Goal: Task Accomplishment & Management: Manage account settings

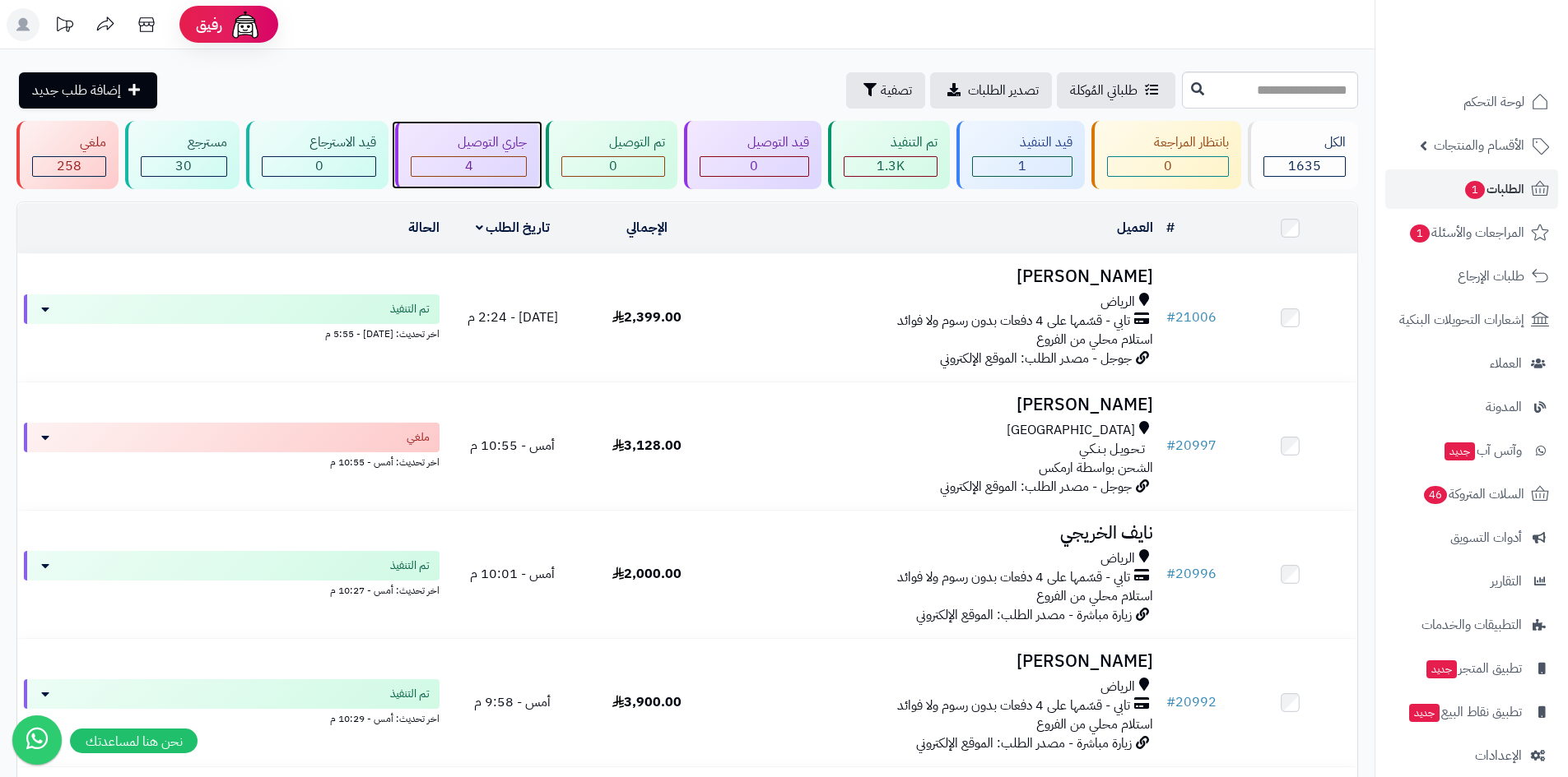
click at [476, 164] on div "4" at bounding box center [469, 166] width 115 height 19
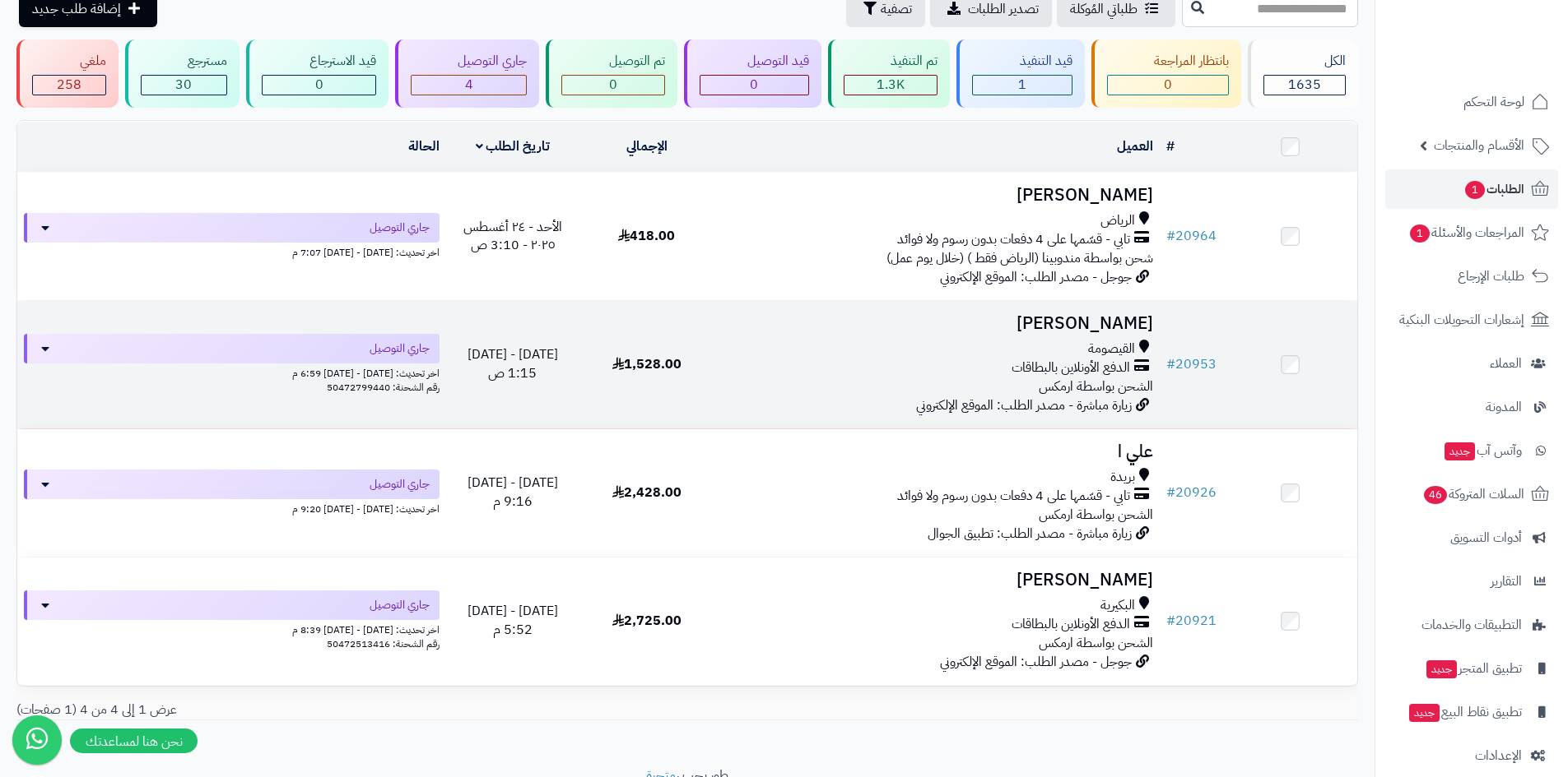
scroll to position [150, 0]
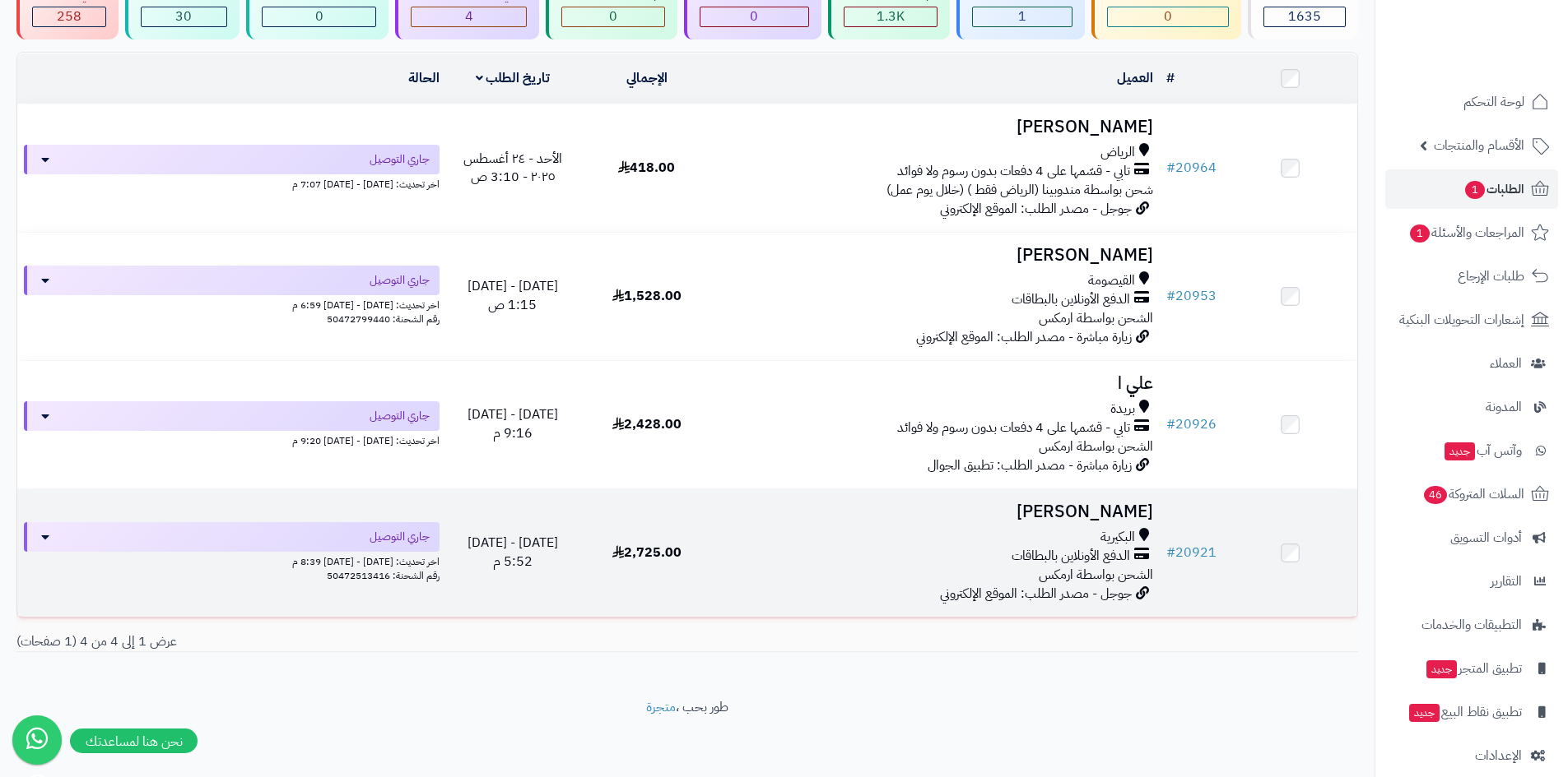
click at [1100, 507] on h3 "[PERSON_NAME]" at bounding box center [936, 512] width 433 height 19
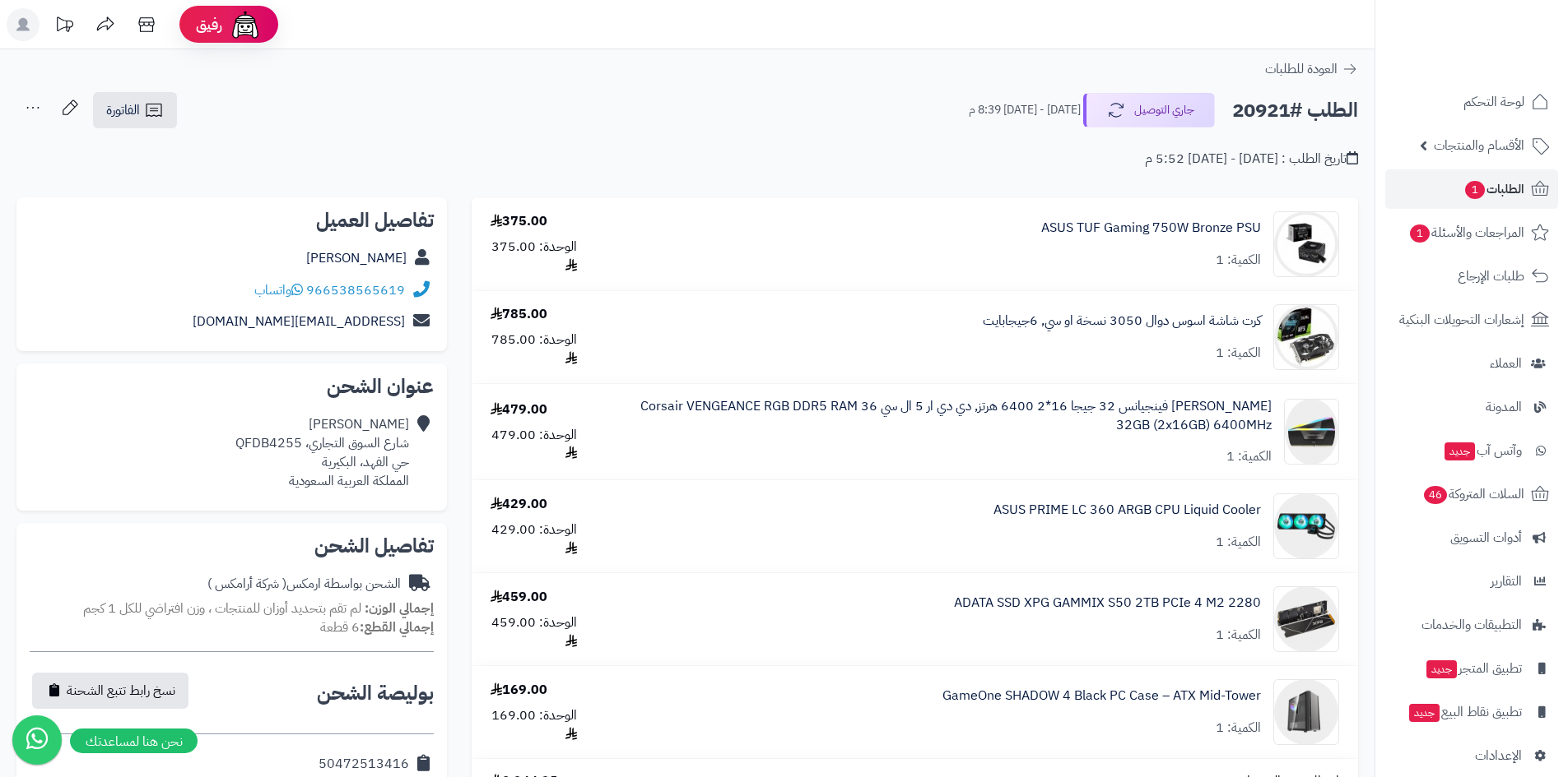
scroll to position [411, 0]
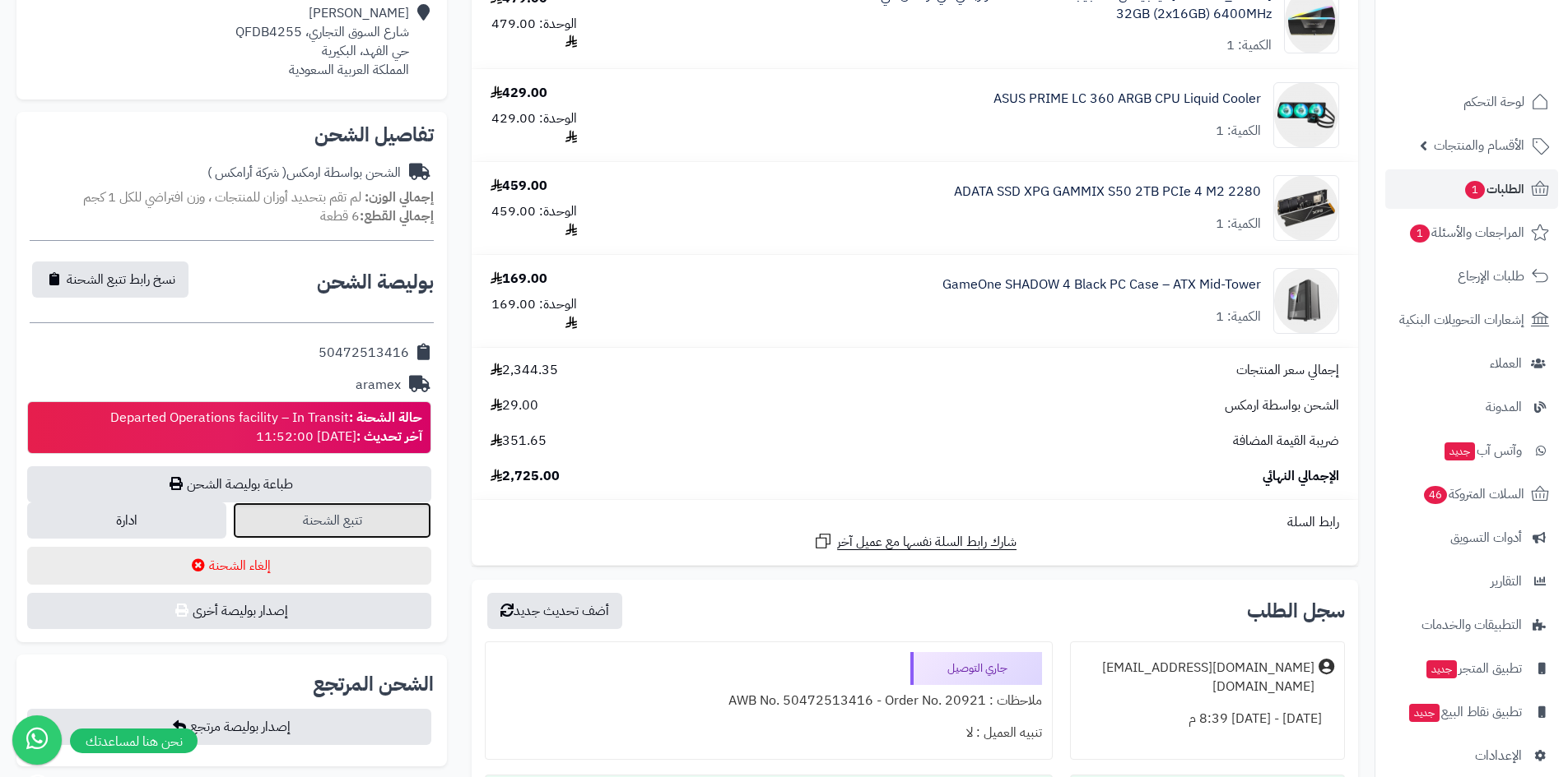
click at [387, 515] on link "تتبع الشحنة" at bounding box center [332, 520] width 200 height 36
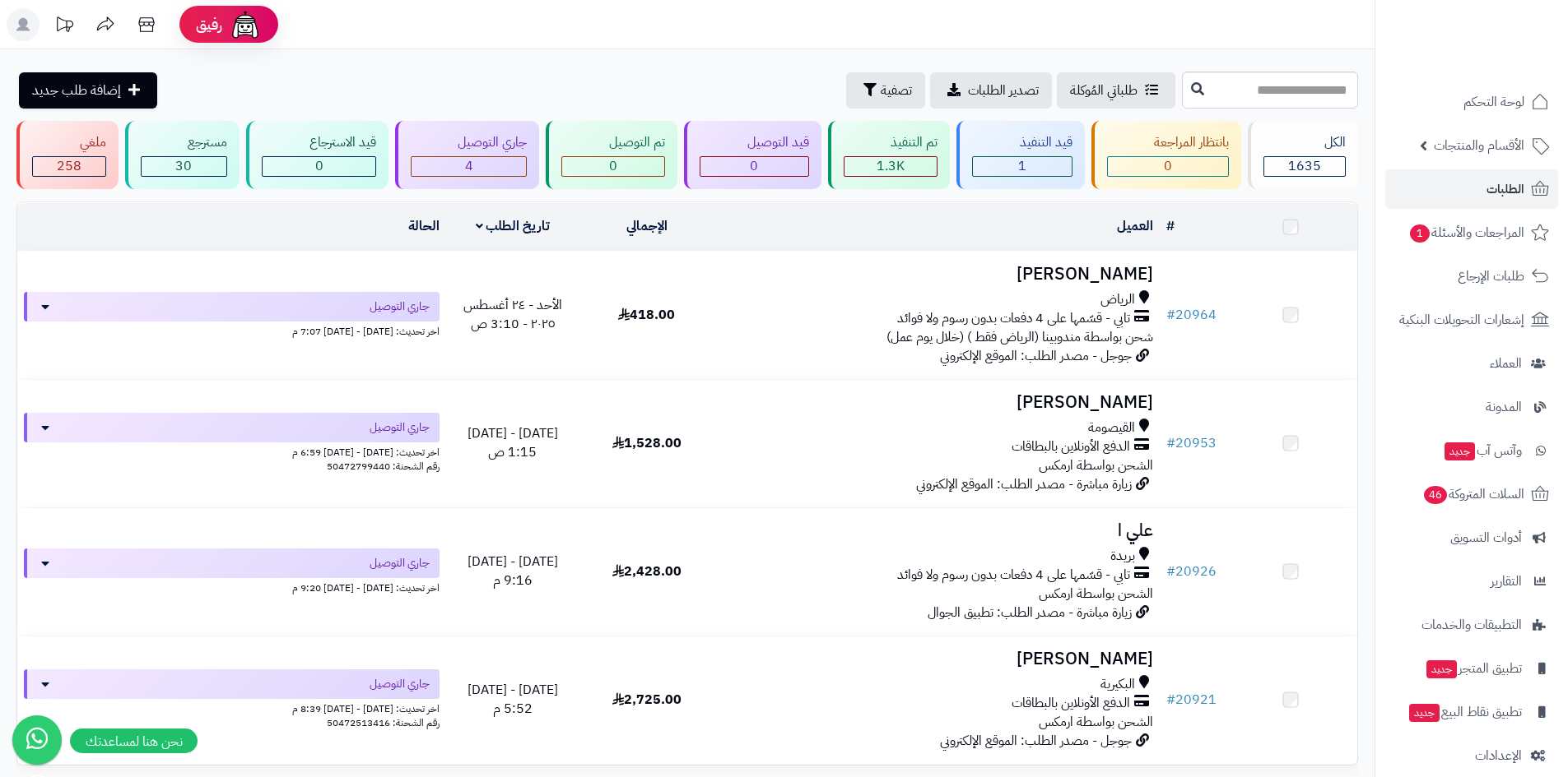
scroll to position [150, 0]
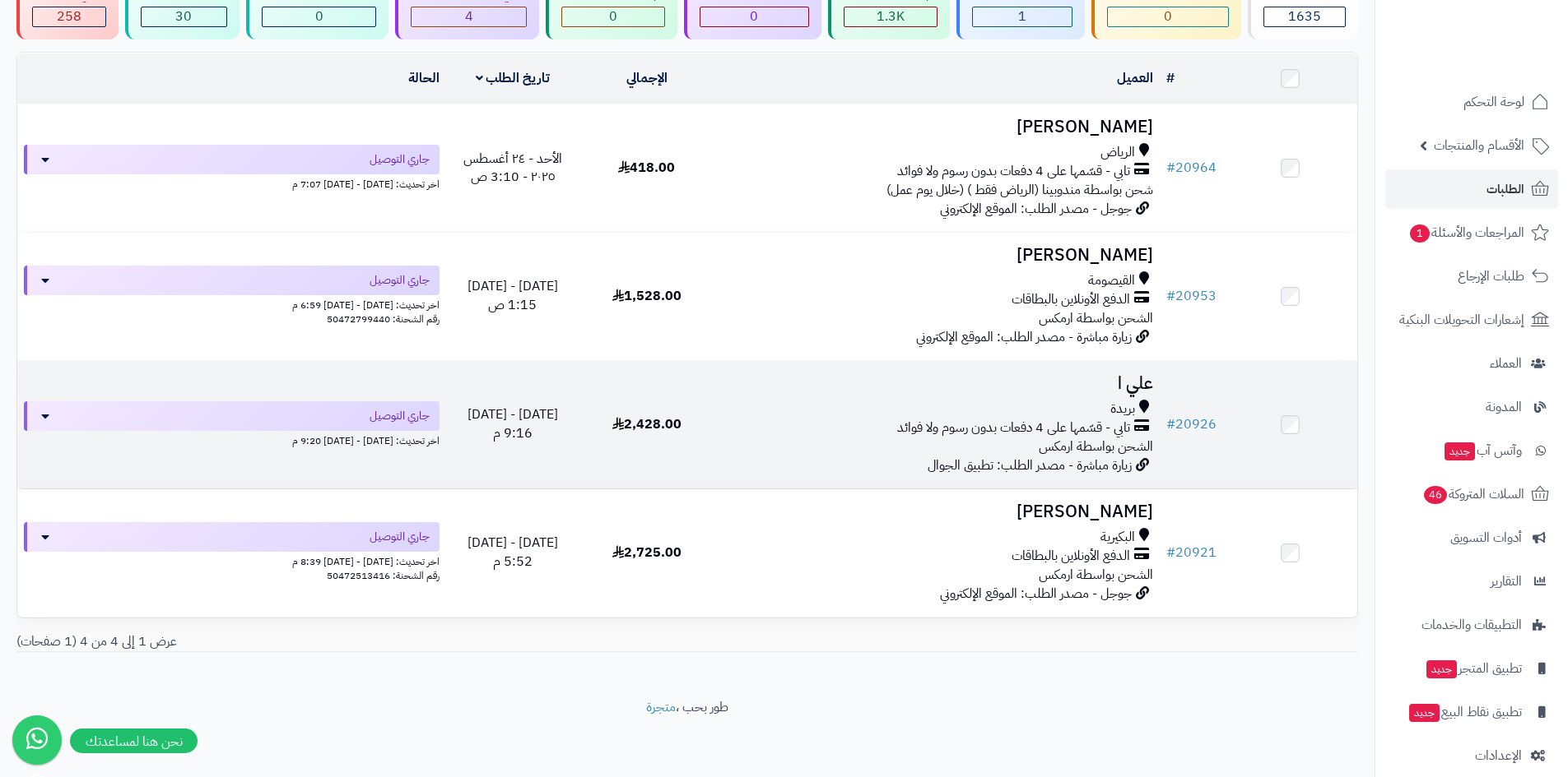
click at [1106, 370] on td "علي ا بريدة تابي - قسّمها على 4 دفعات بدون رسوم ولا فوائد الشحن بواسطة ارمكس زي…" at bounding box center [936, 425] width 446 height 128
click at [1138, 387] on h3 "علي ا" at bounding box center [936, 384] width 433 height 19
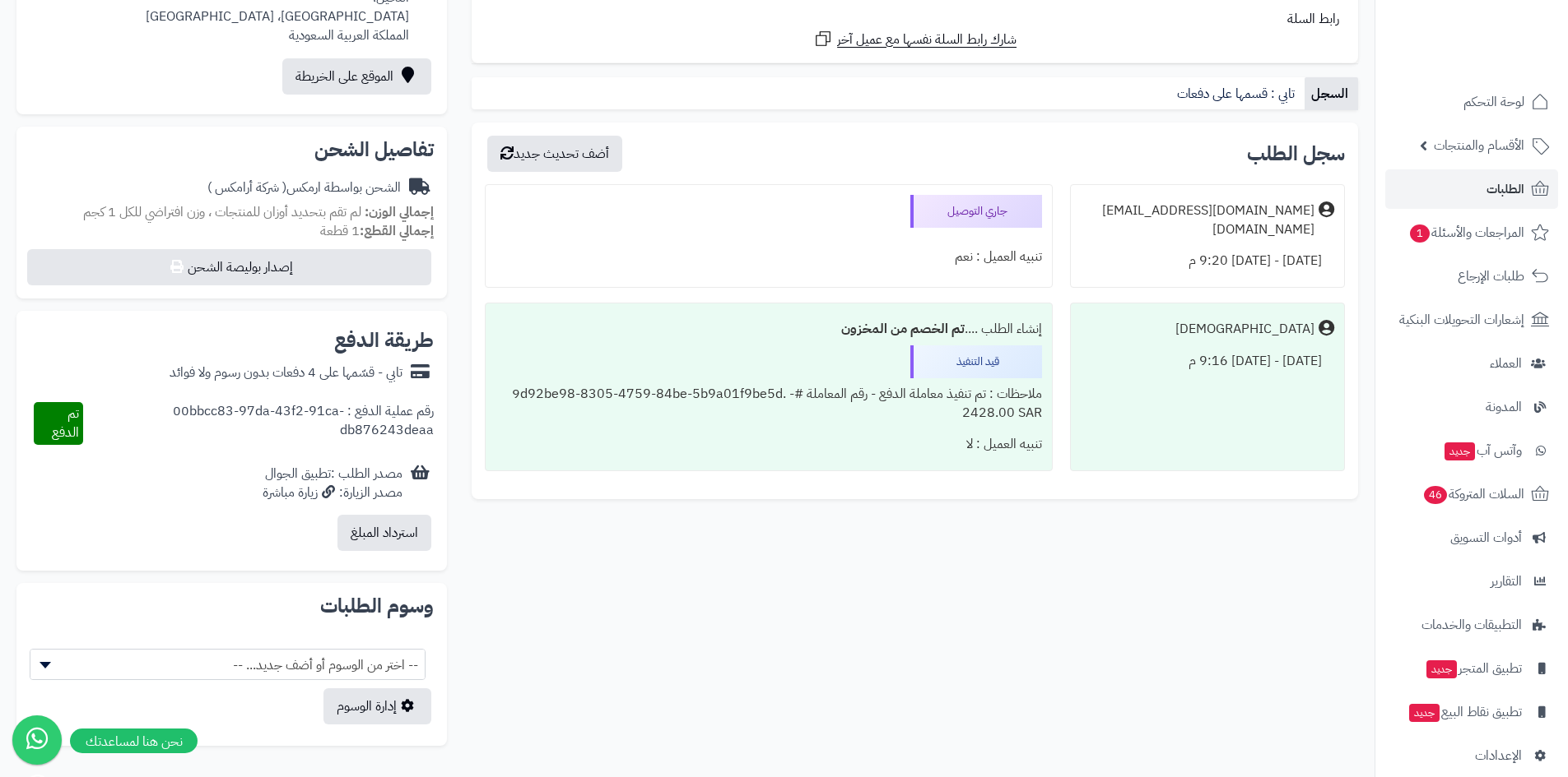
scroll to position [442, 0]
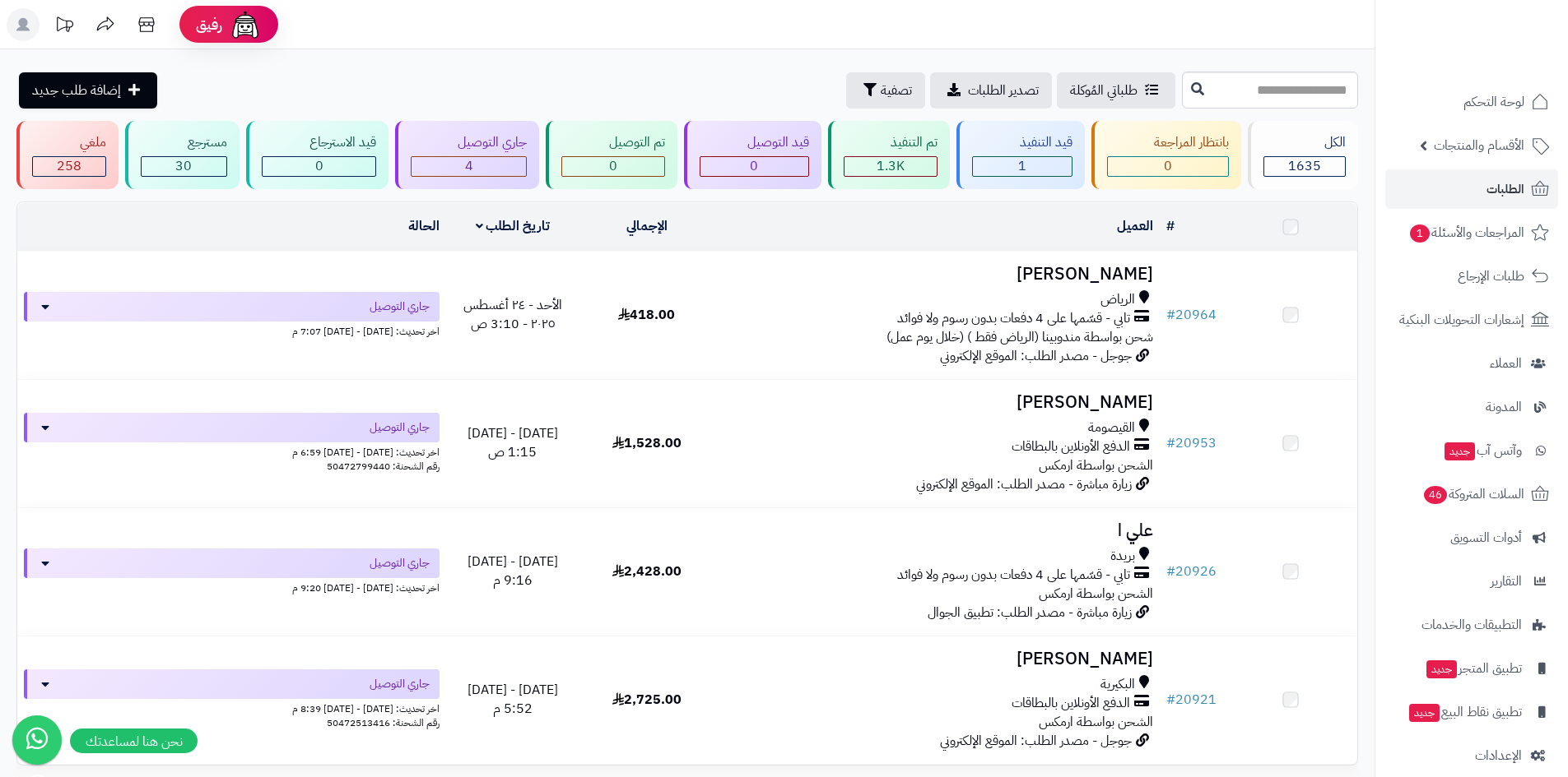
scroll to position [150, 0]
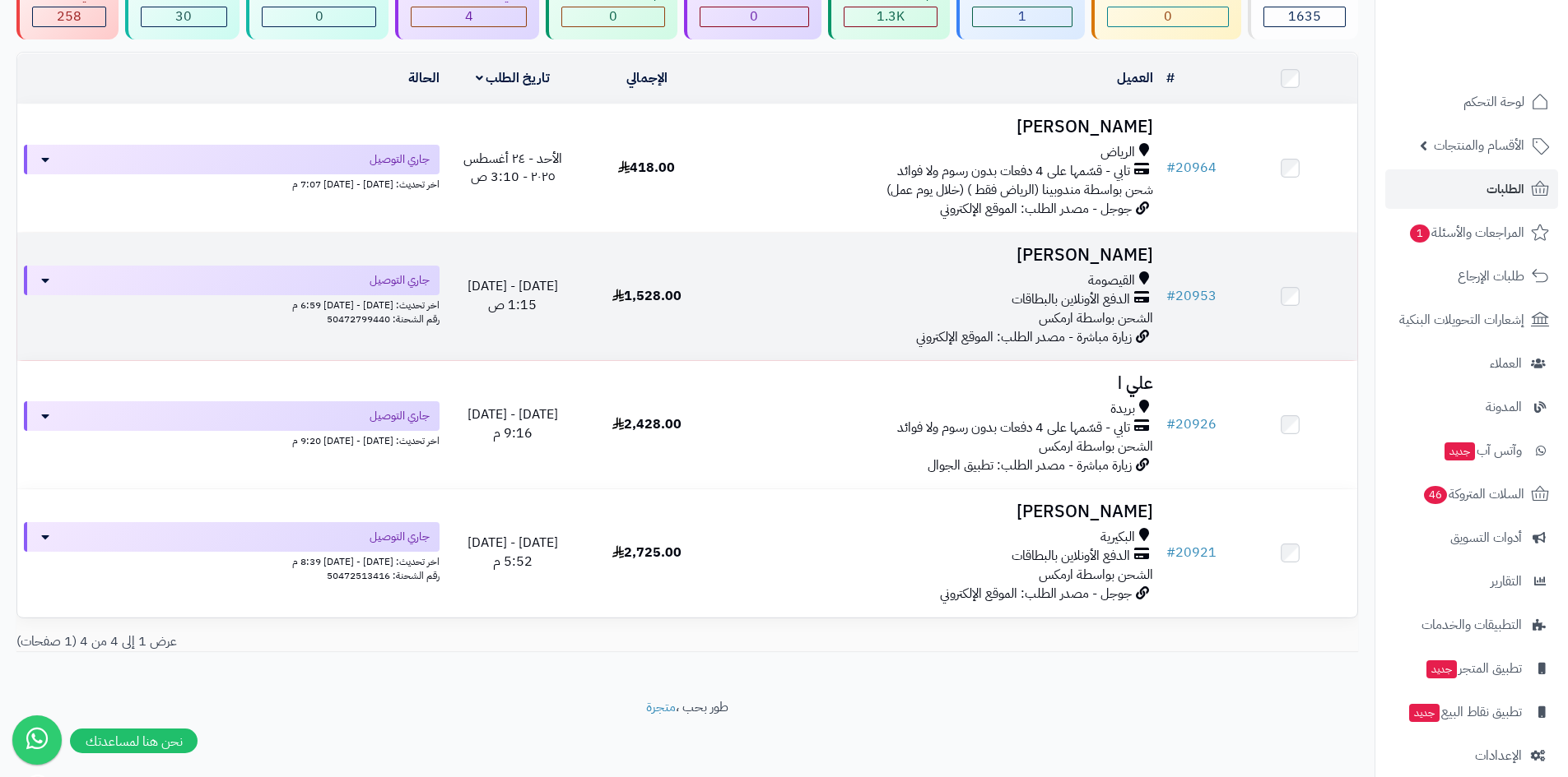
click at [1091, 246] on h3 "[PERSON_NAME]" at bounding box center [936, 255] width 433 height 19
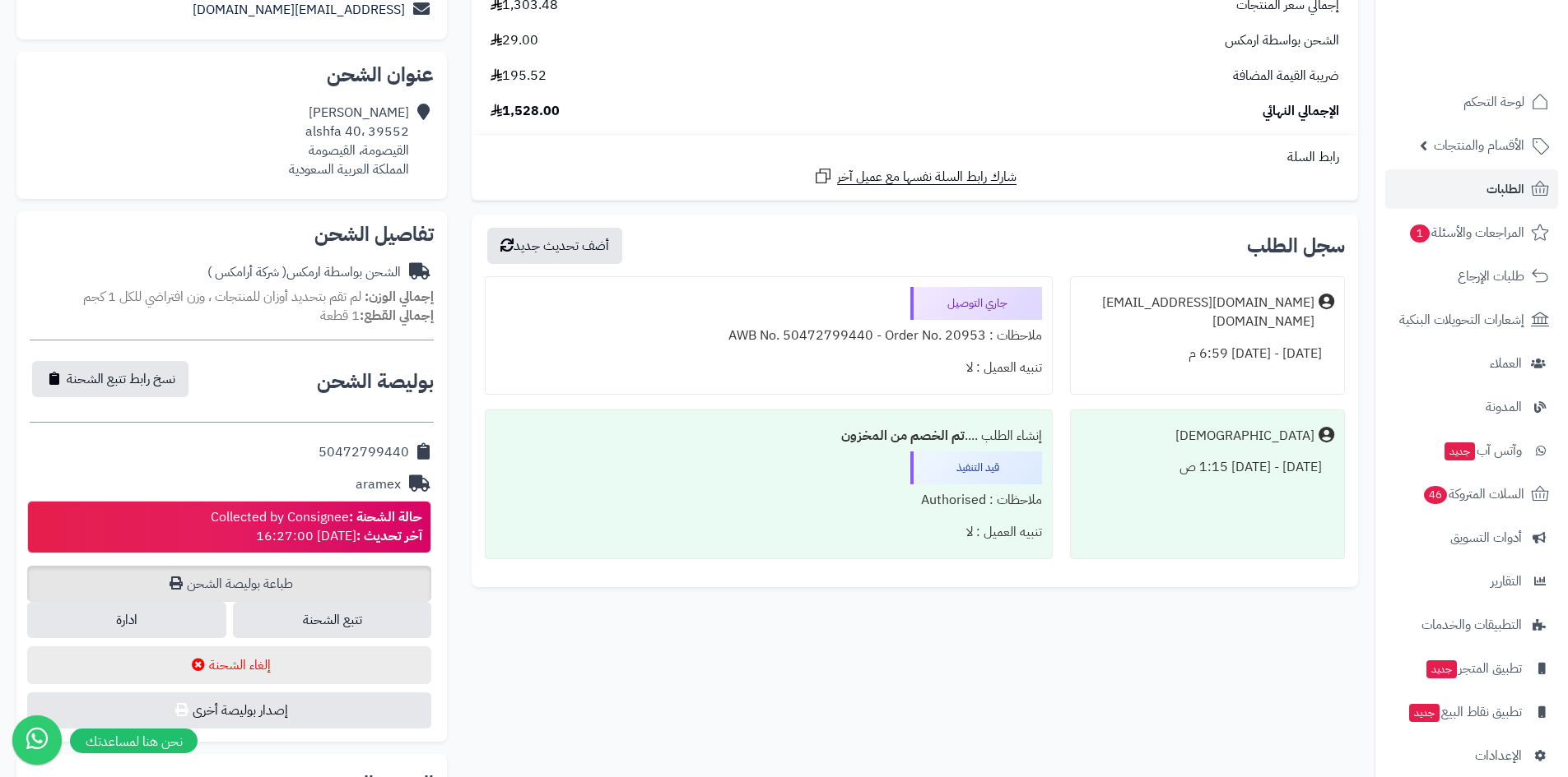
scroll to position [411, 0]
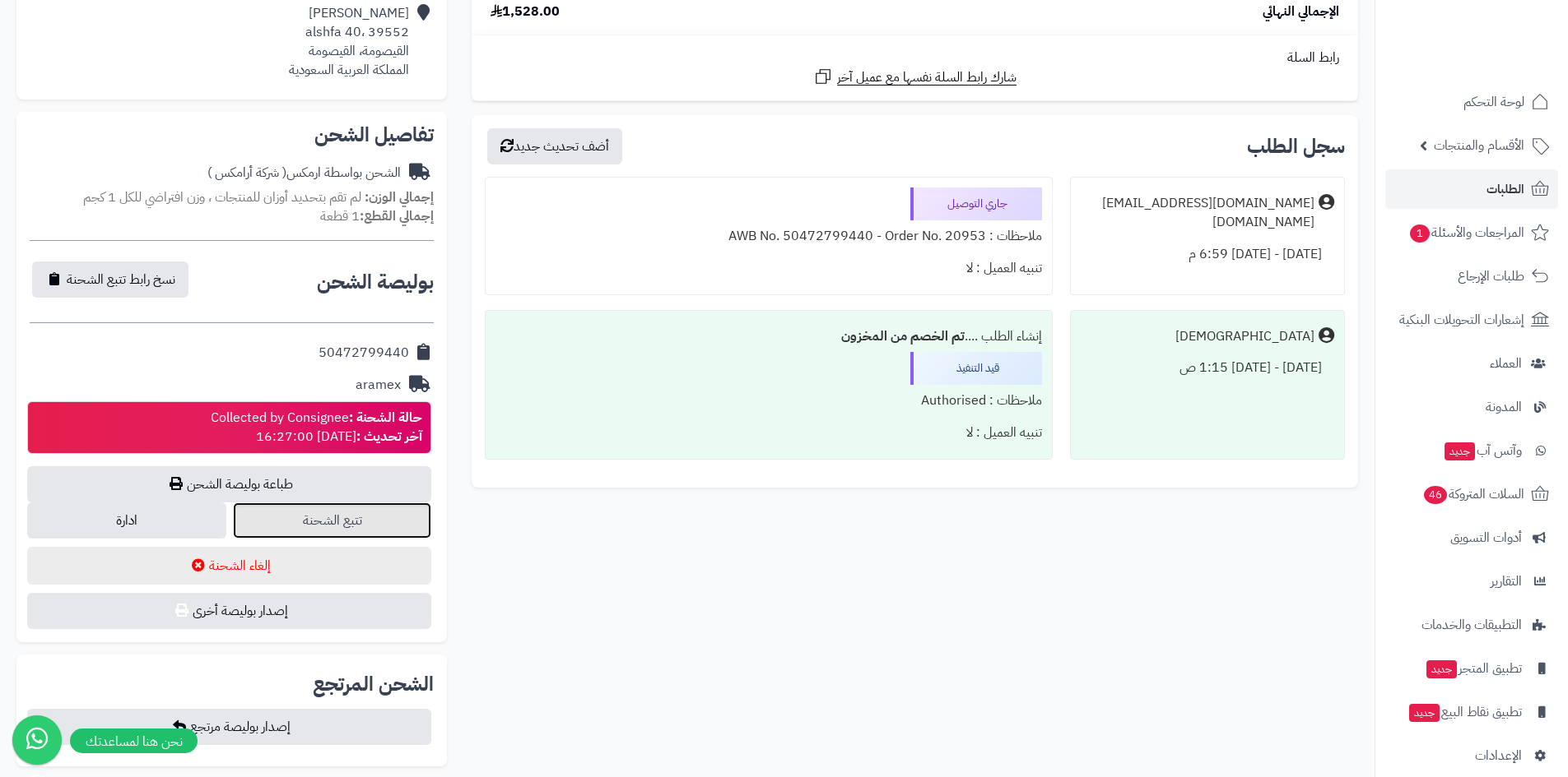
click at [361, 523] on link "تتبع الشحنة" at bounding box center [332, 520] width 200 height 36
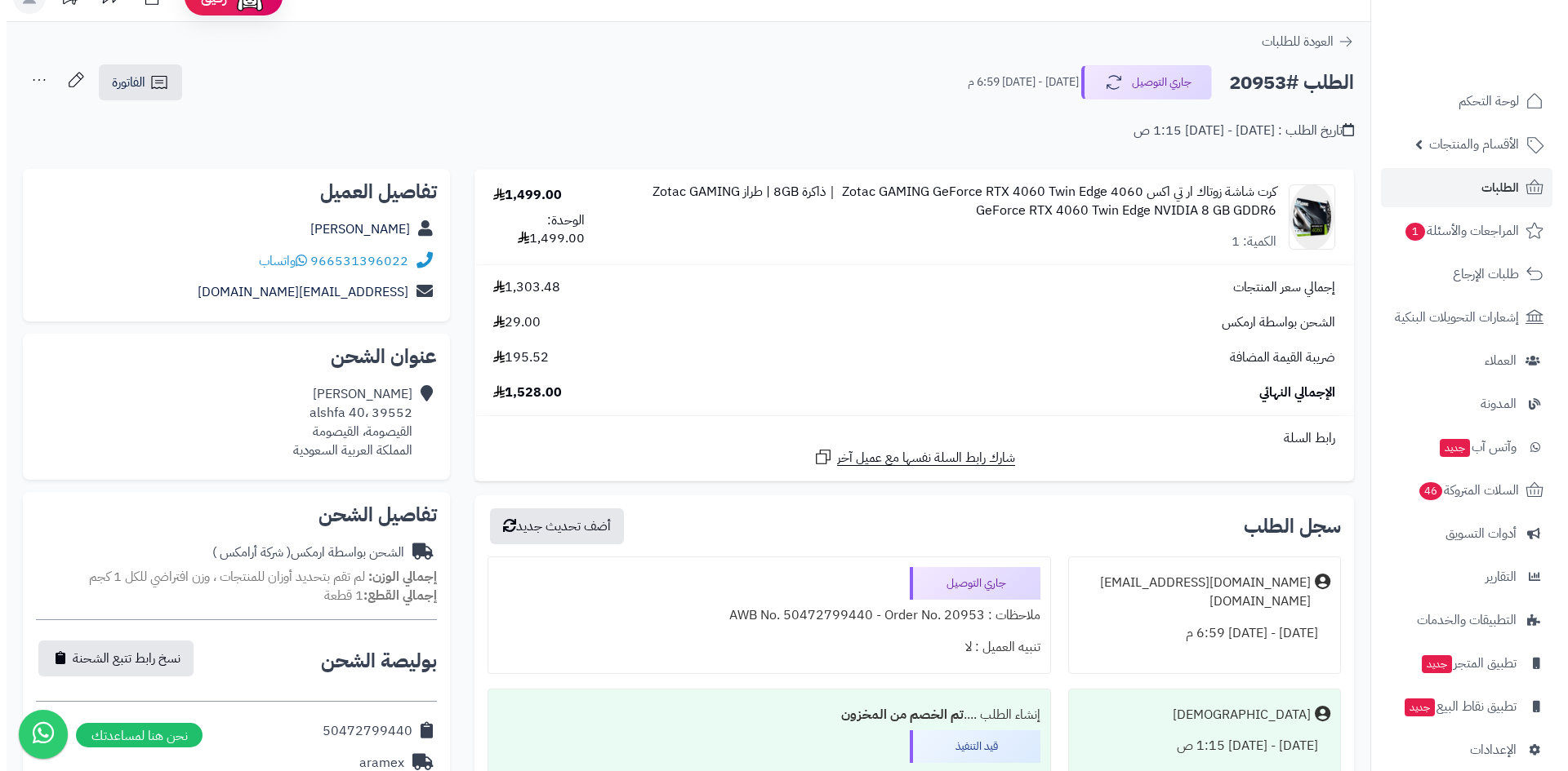
scroll to position [0, 0]
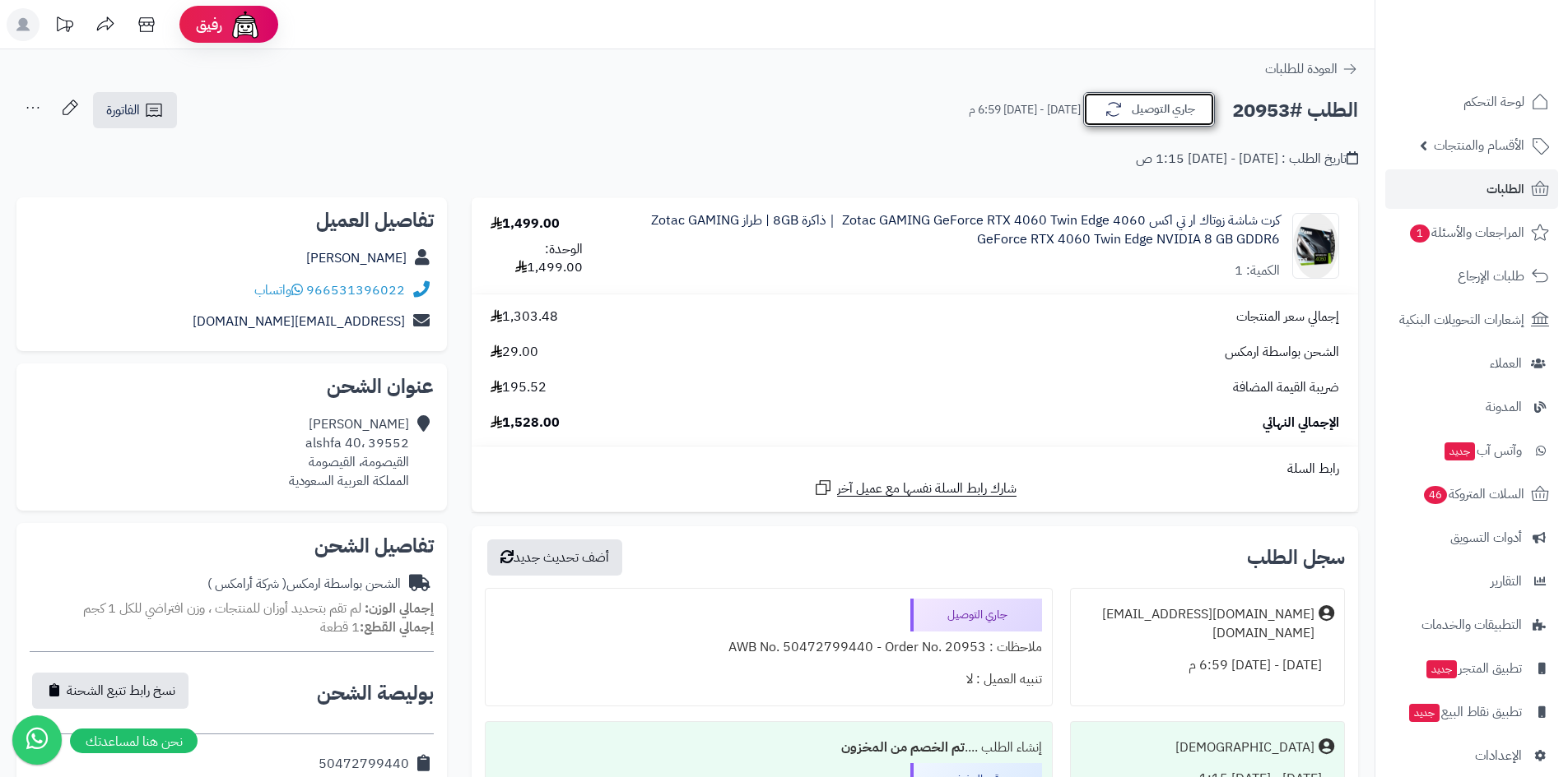
click at [1134, 112] on button "جاري التوصيل" at bounding box center [1149, 109] width 132 height 35
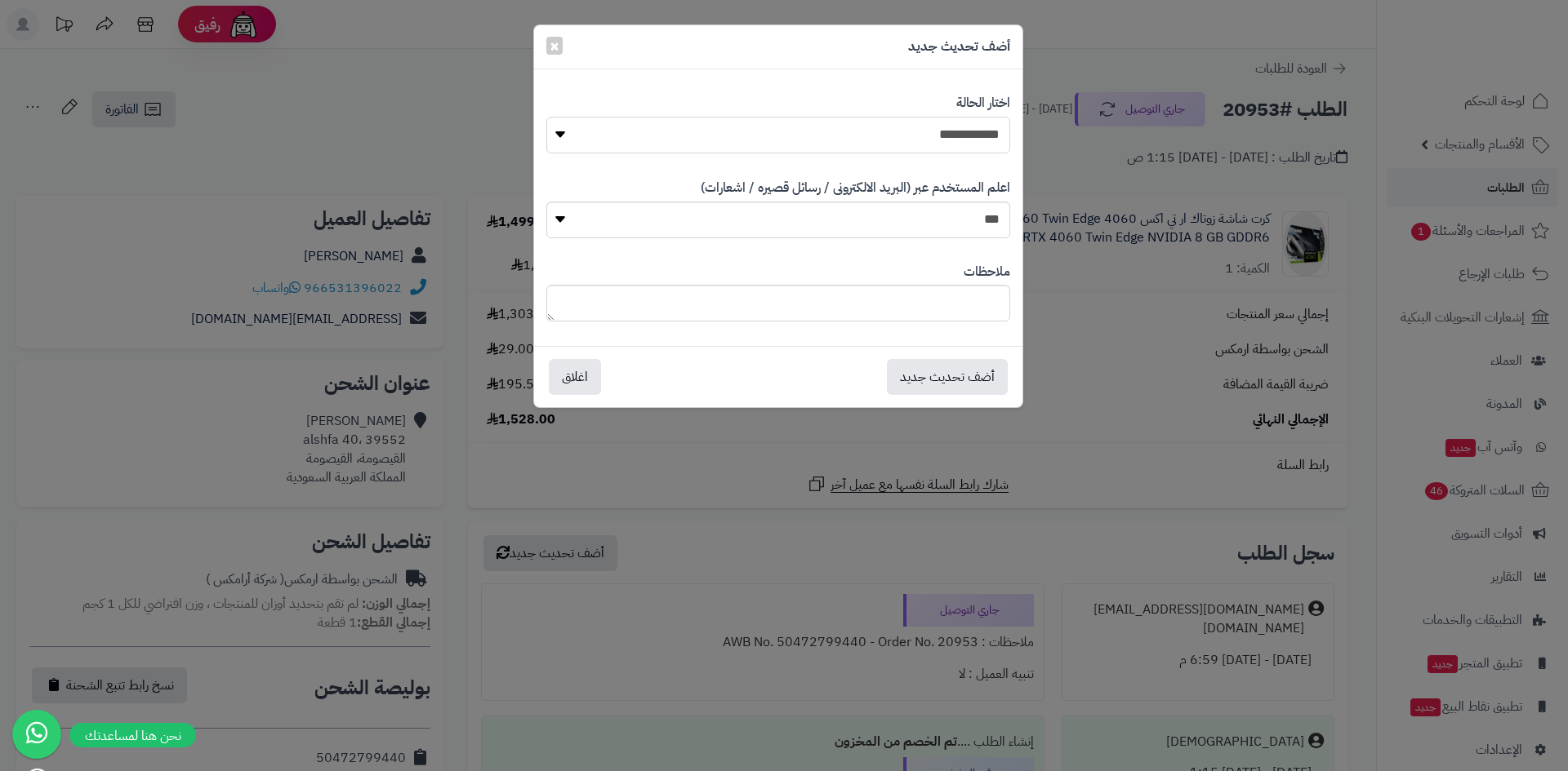
click at [953, 135] on select "**********" at bounding box center [778, 134] width 464 height 36
select select "*"
click at [546, 117] on select "**********" at bounding box center [778, 134] width 464 height 36
click at [964, 372] on button "أضف تحديث جديد" at bounding box center [947, 376] width 120 height 35
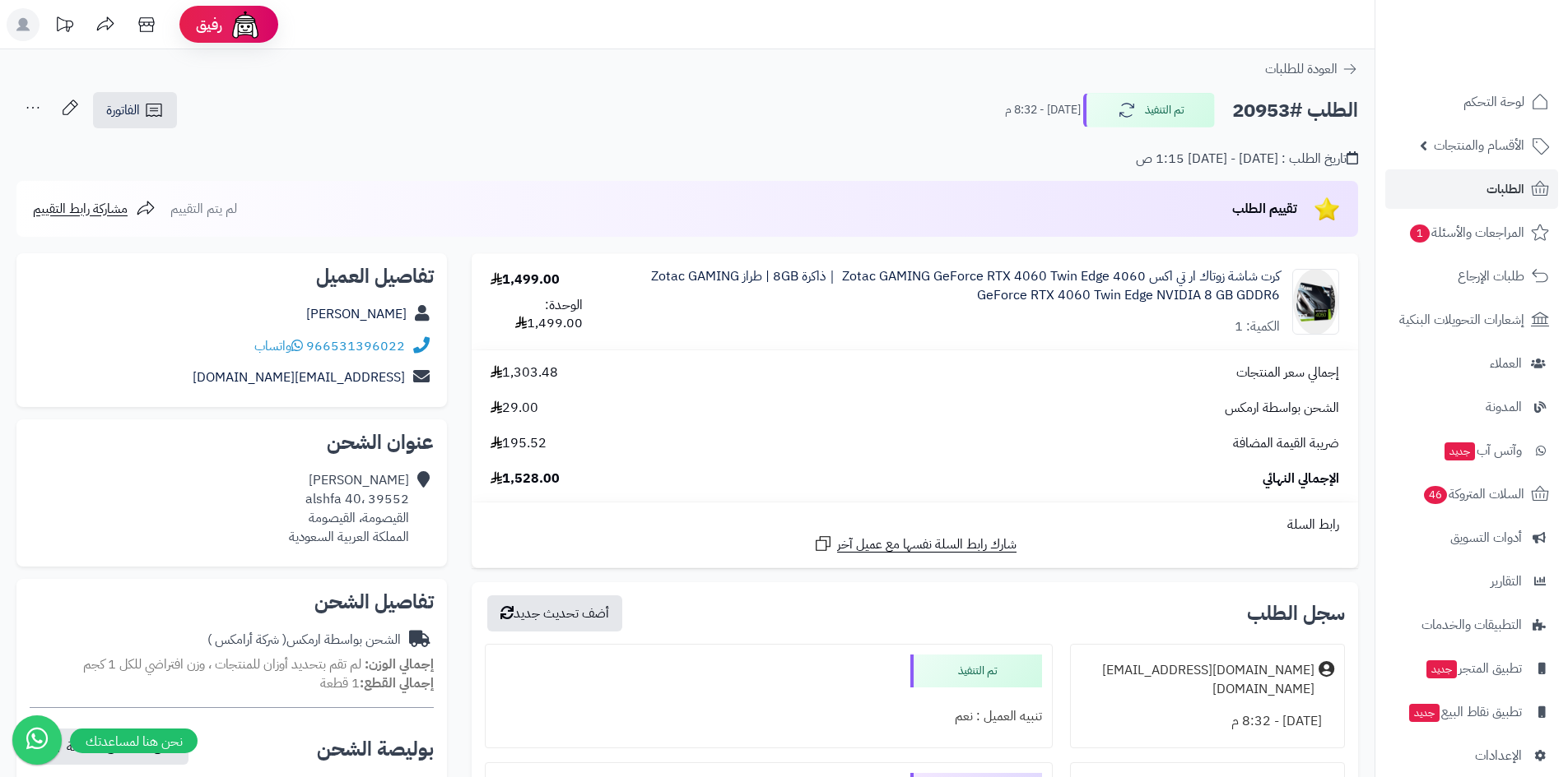
click at [1054, 339] on td "كرت شاشة زوتاك ار تي اكس 4060 Zotac GAMING GeForce RTX 4060 Twin Edge ｜ذاكرة 8G…" at bounding box center [980, 302] width 757 height 96
click at [1452, 97] on link "لوحة التحكم" at bounding box center [1472, 102] width 173 height 40
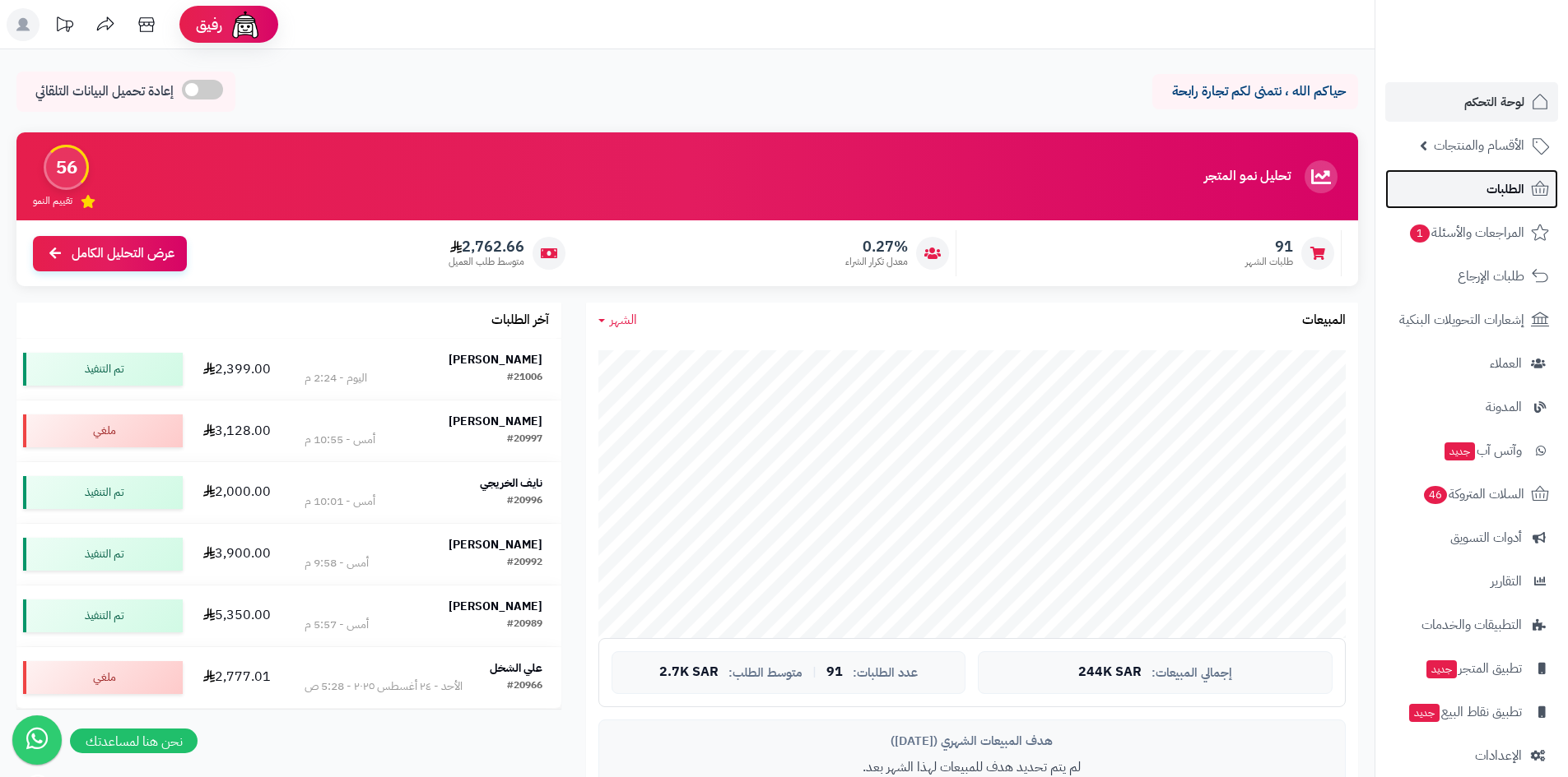
click at [1448, 180] on link "الطلبات" at bounding box center [1472, 189] width 173 height 40
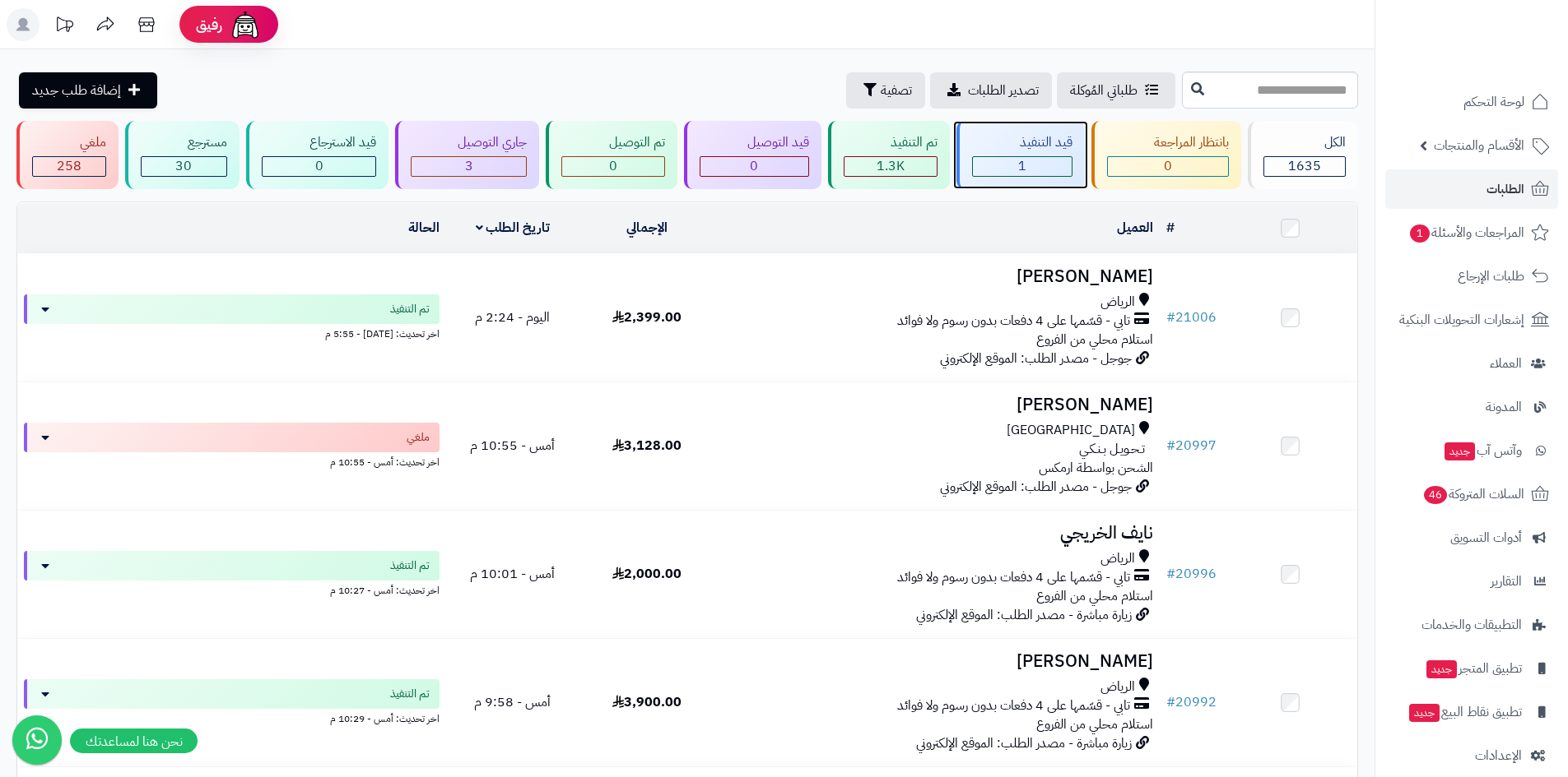
click at [1025, 166] on span "1" at bounding box center [1022, 166] width 8 height 20
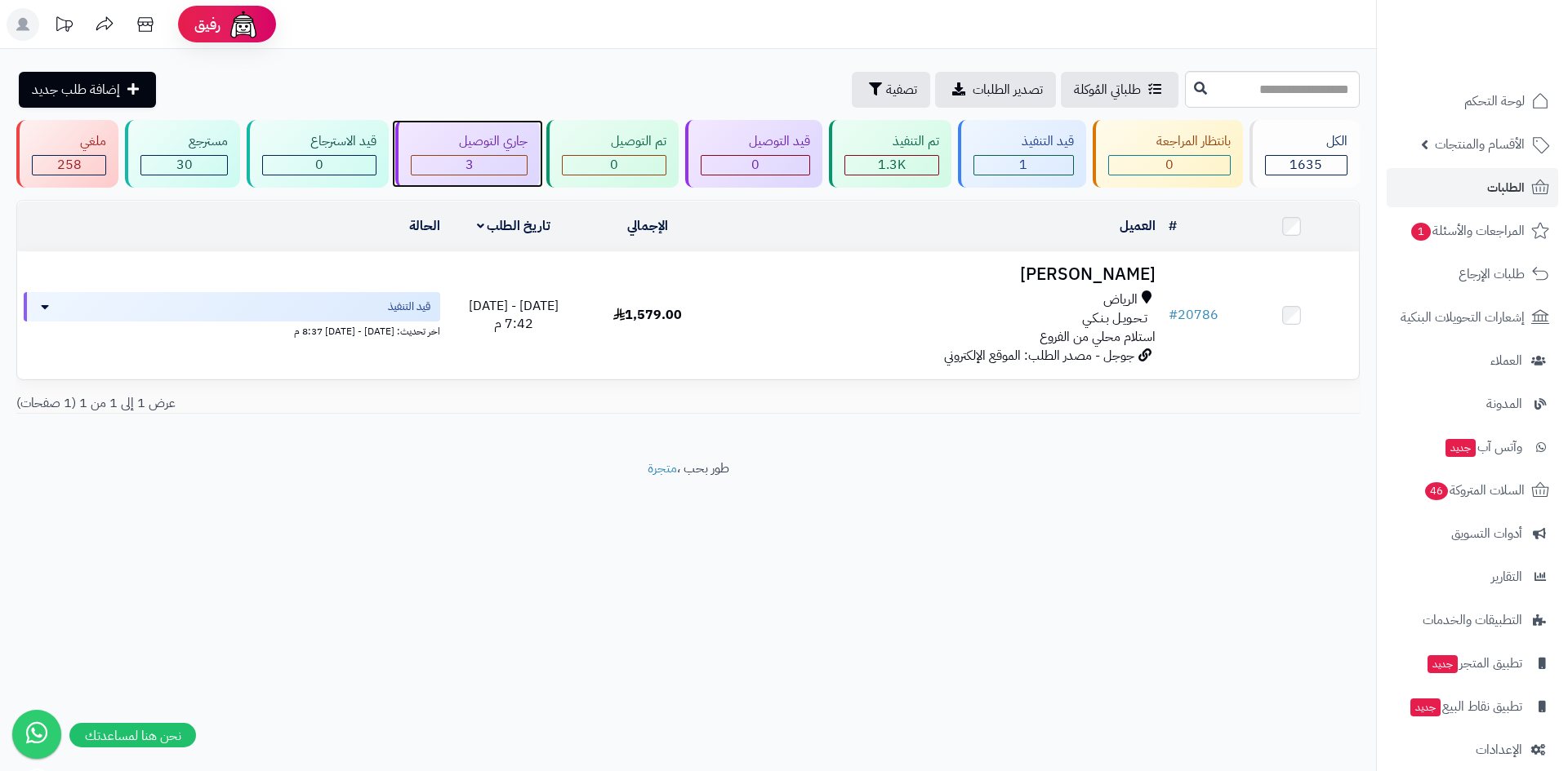
click at [501, 170] on div "3" at bounding box center [469, 165] width 115 height 19
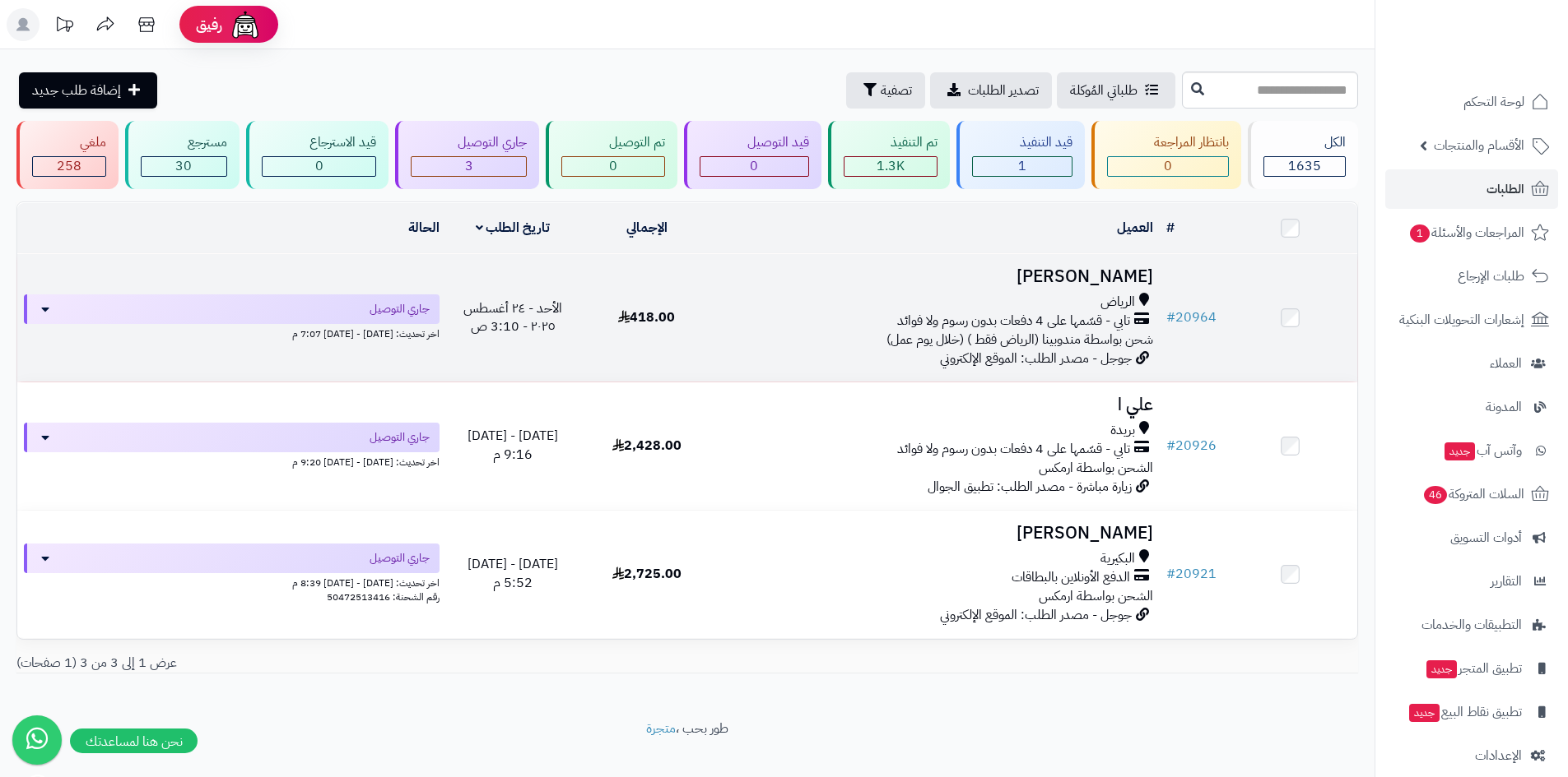
click at [1064, 277] on h3 "[PERSON_NAME]" at bounding box center [936, 277] width 433 height 19
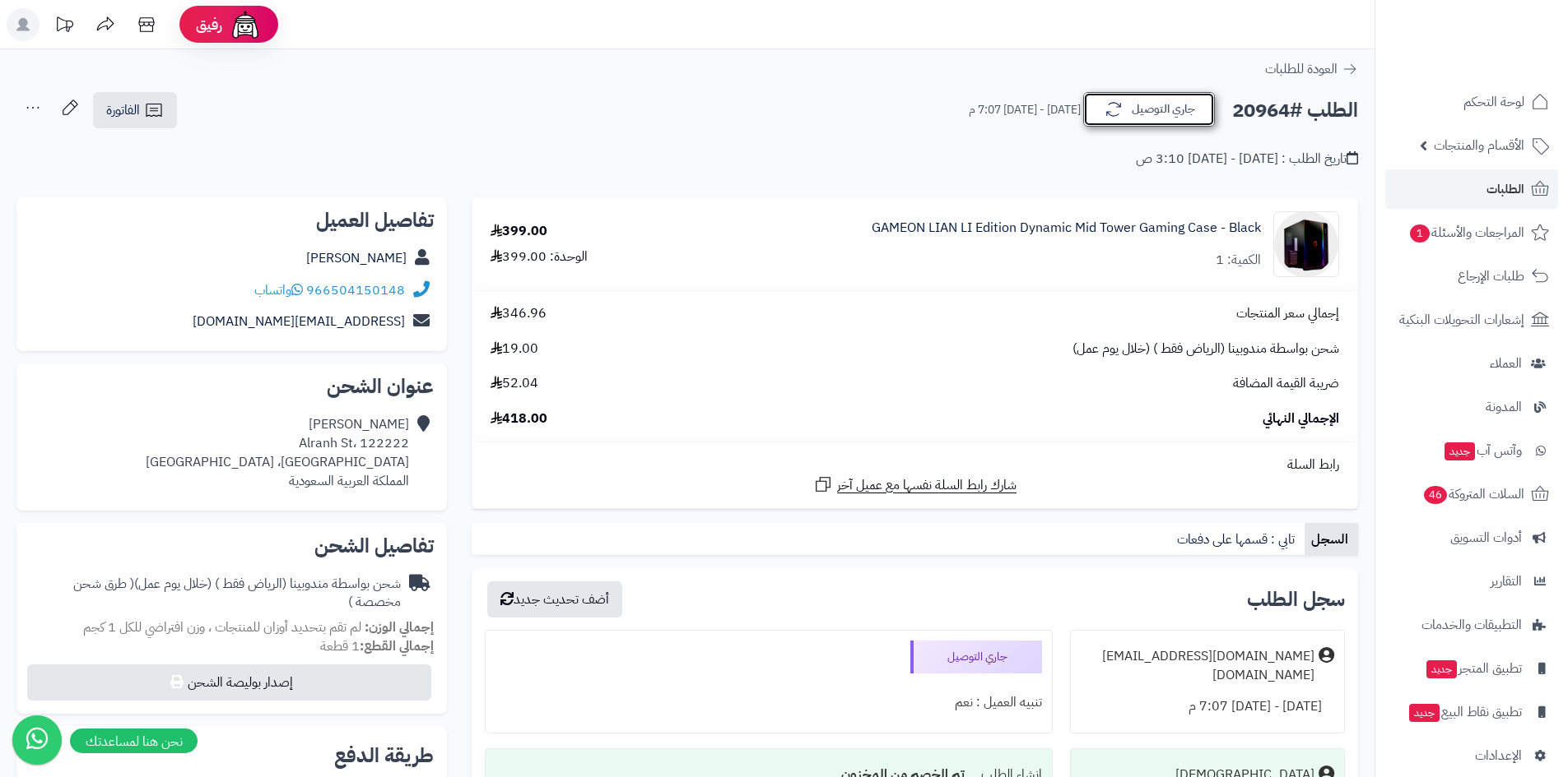
click at [1130, 106] on button "جاري التوصيل" at bounding box center [1149, 109] width 132 height 35
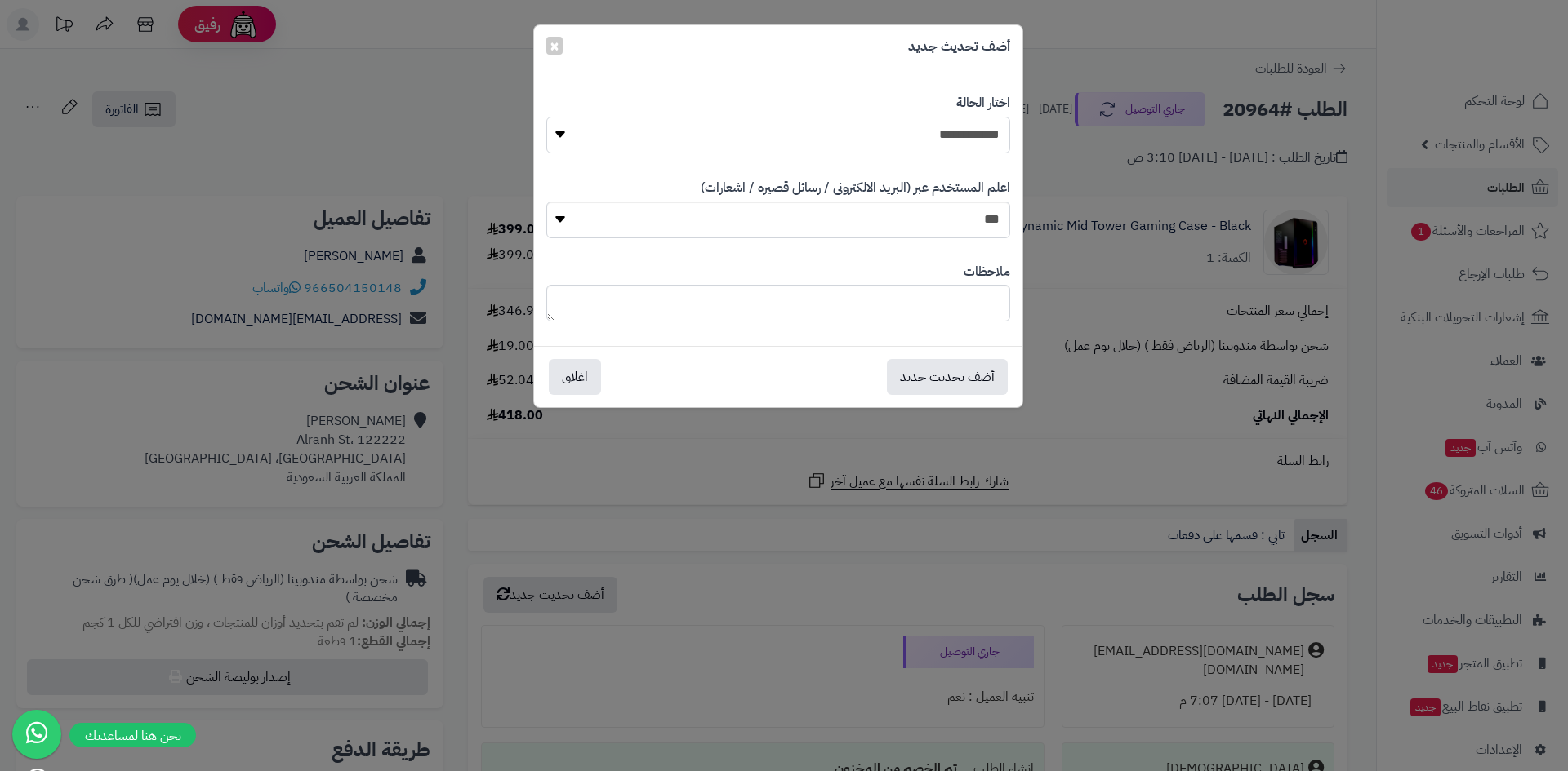
click at [883, 135] on select "**********" at bounding box center [778, 134] width 464 height 36
select select "*"
click at [546, 117] on select "**********" at bounding box center [778, 134] width 464 height 36
click at [967, 366] on button "أضف تحديث جديد" at bounding box center [947, 376] width 120 height 35
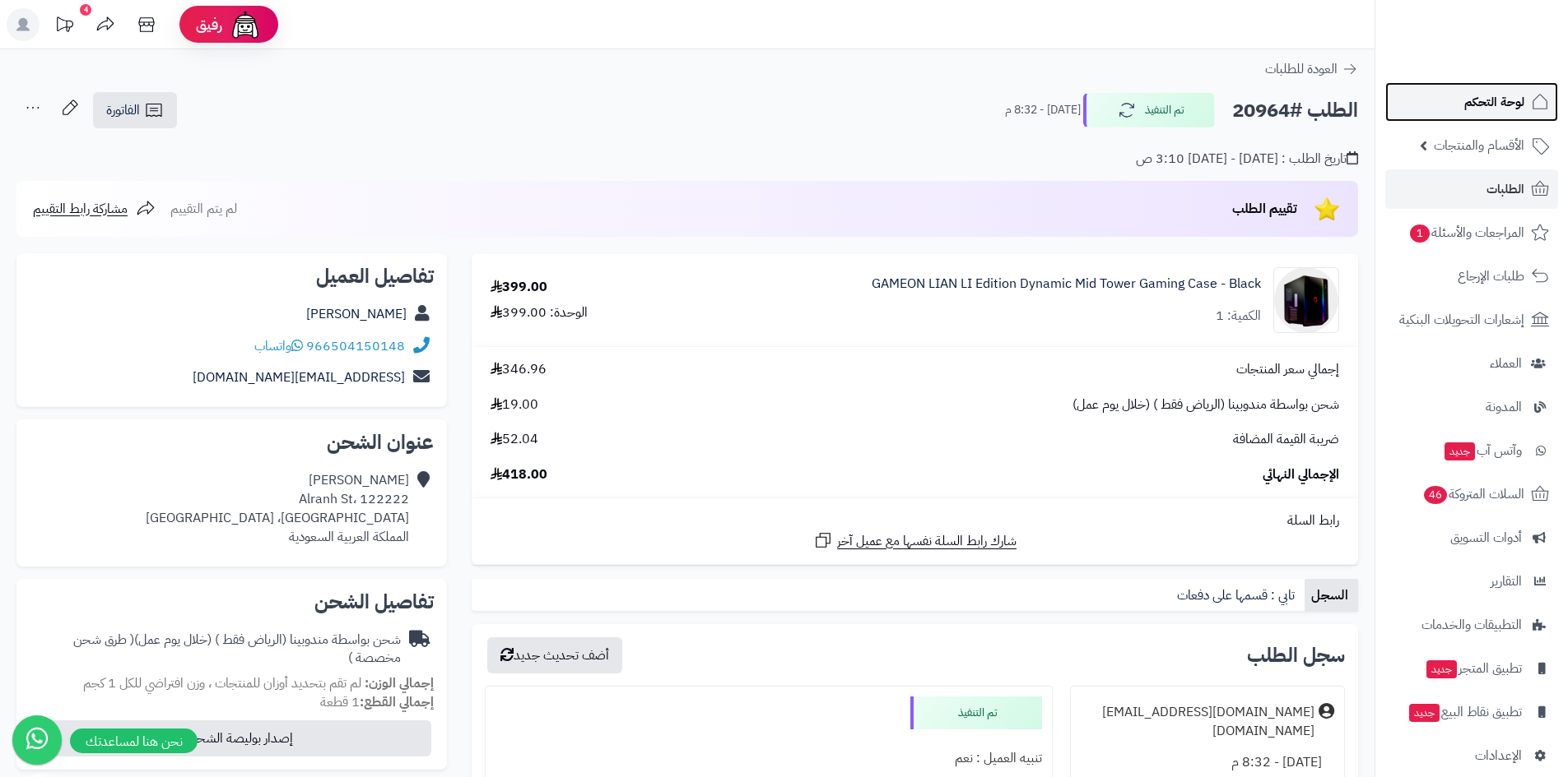
click at [1473, 94] on span "لوحة التحكم" at bounding box center [1495, 102] width 60 height 23
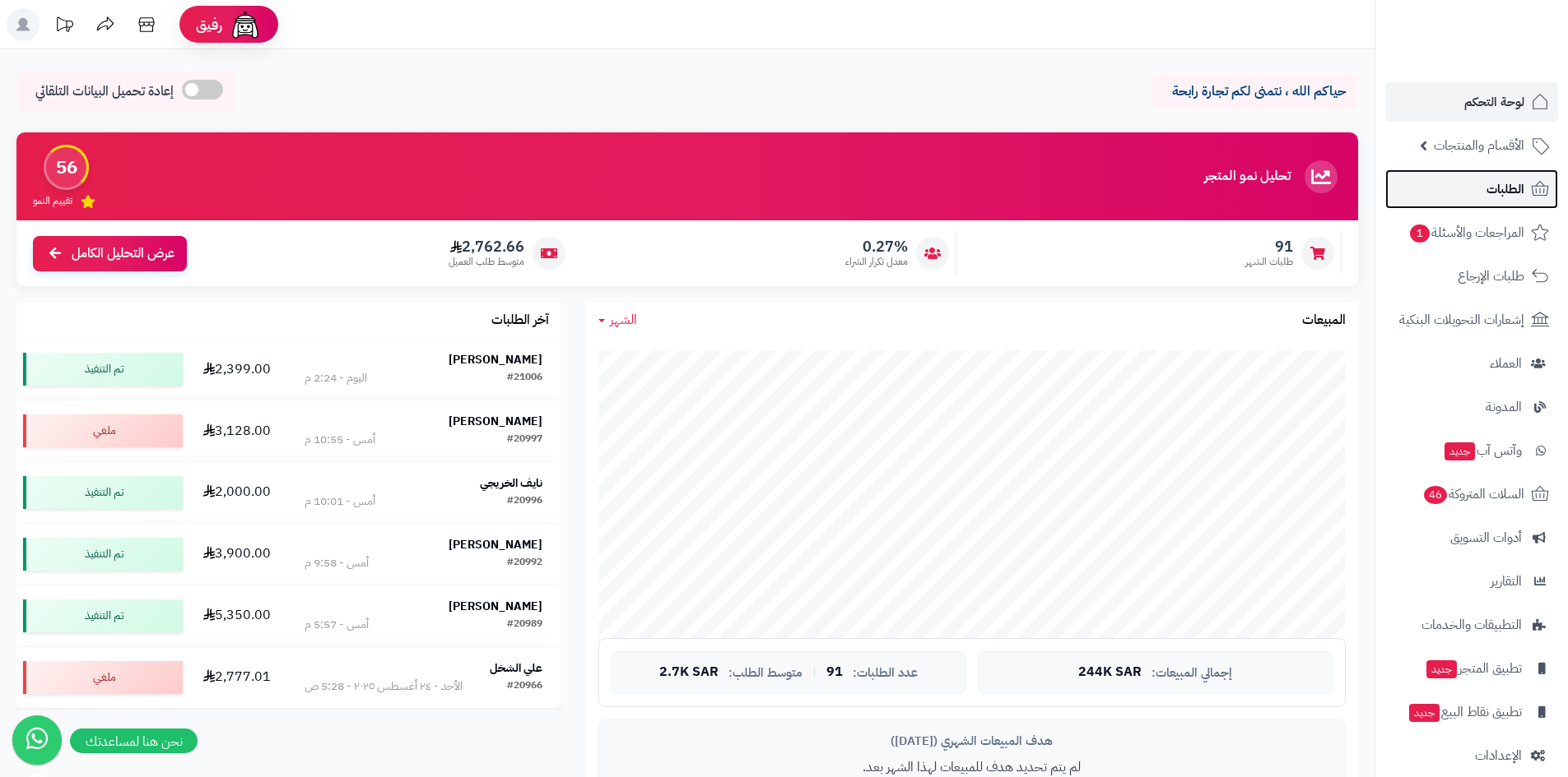
click at [1477, 195] on link "الطلبات" at bounding box center [1472, 189] width 173 height 40
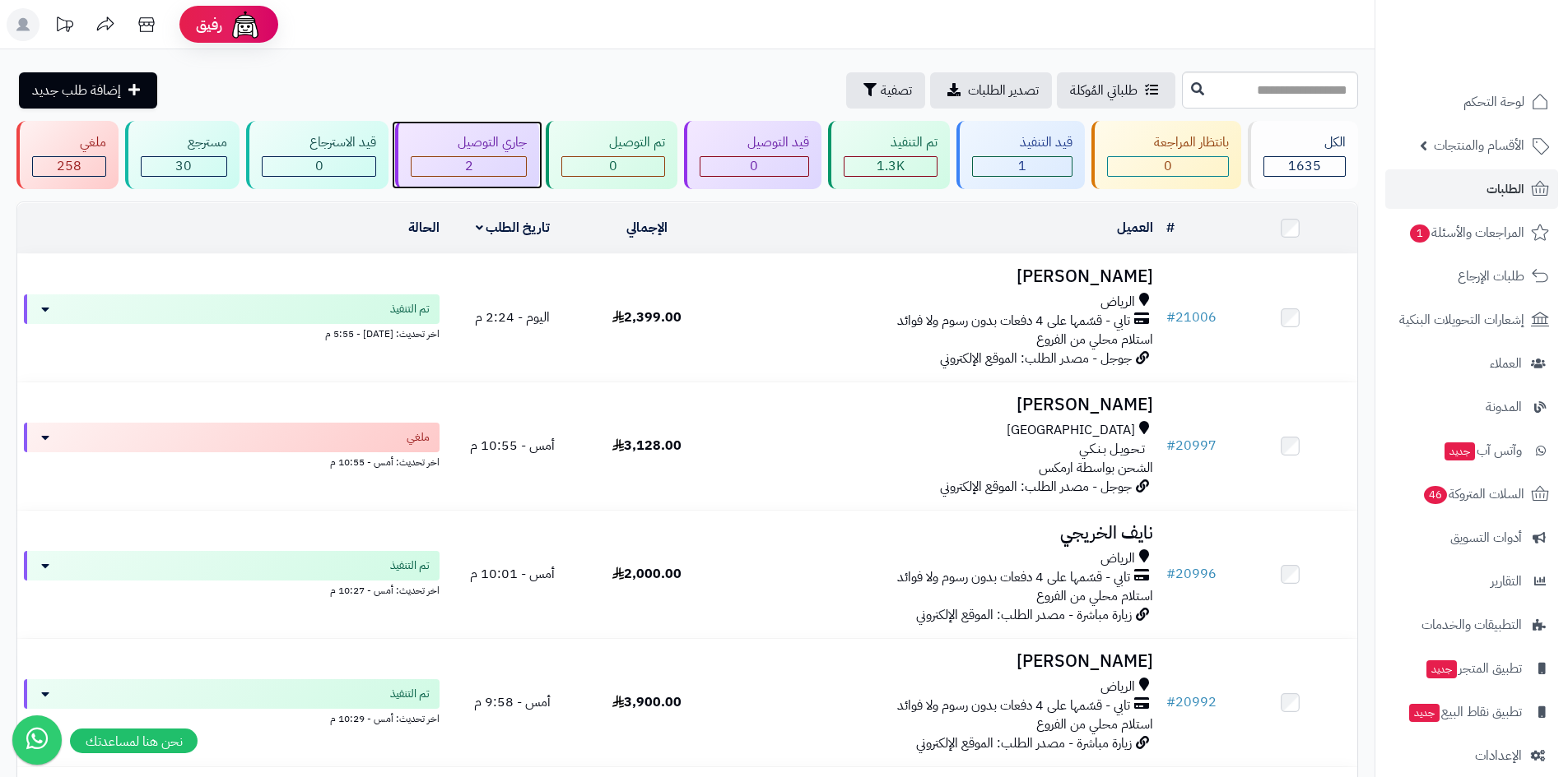
click at [469, 170] on span "2" at bounding box center [469, 166] width 8 height 20
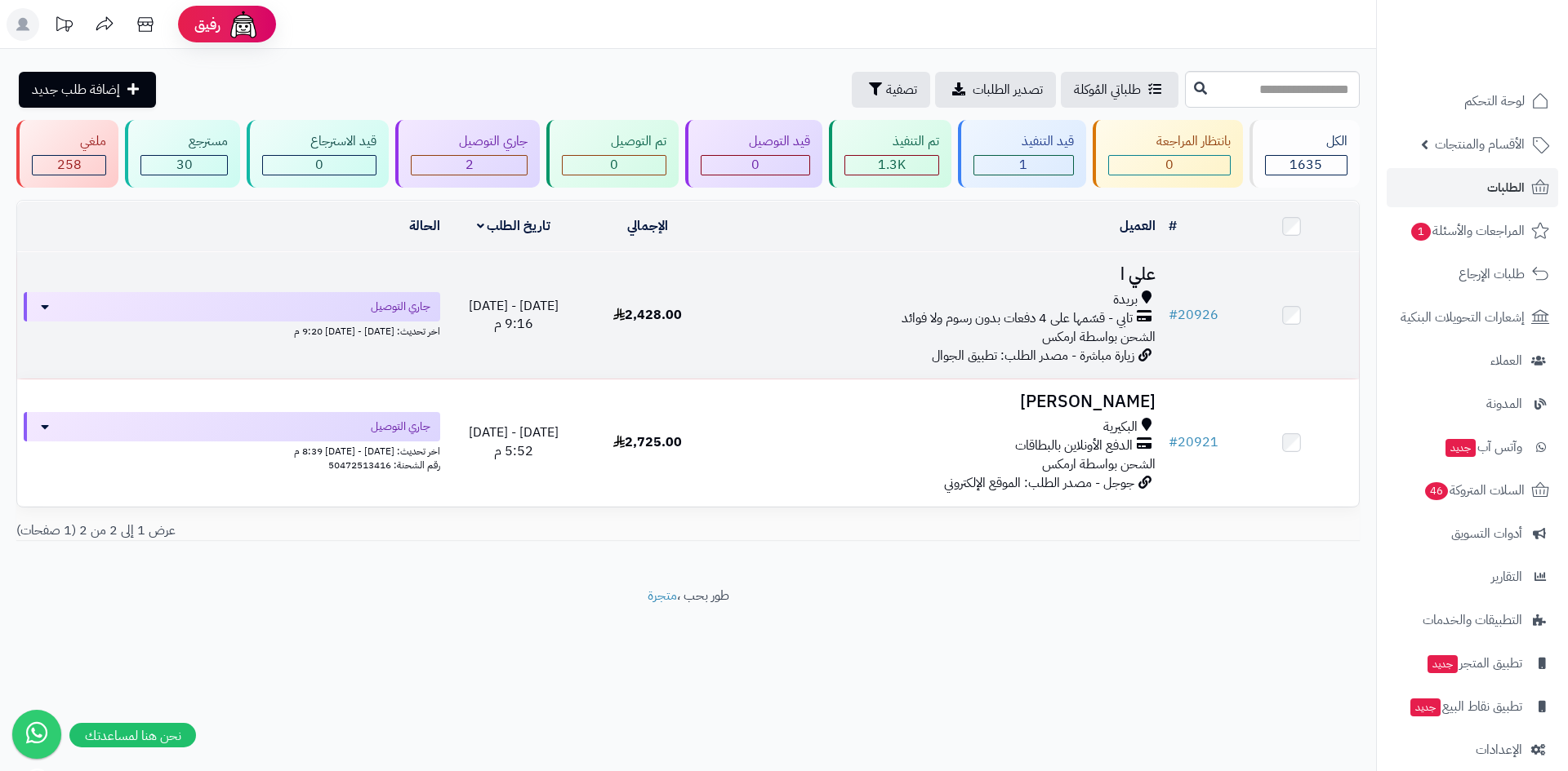
click at [1154, 271] on h3 "علي ا" at bounding box center [939, 274] width 433 height 19
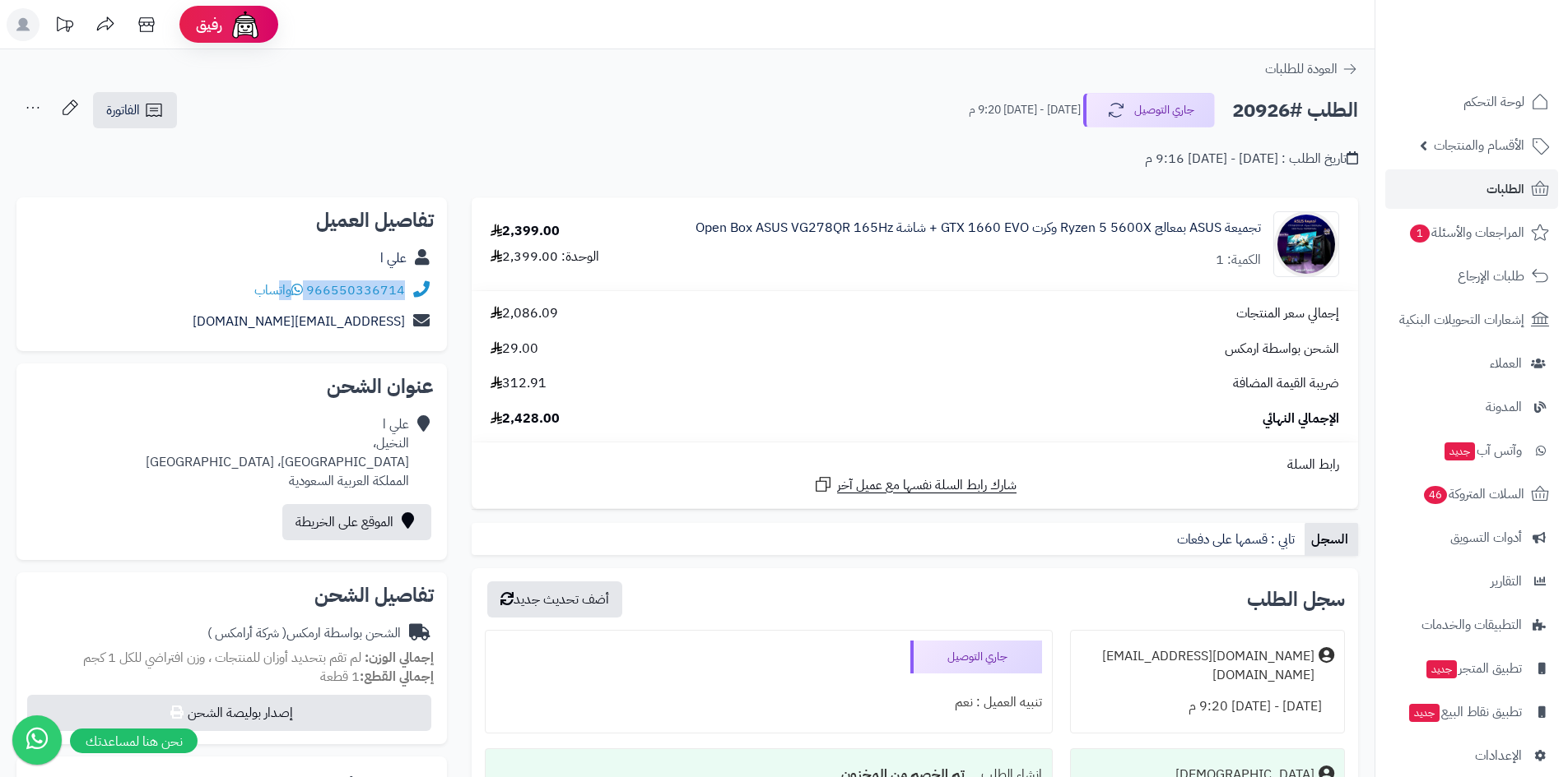
drag, startPoint x: 408, startPoint y: 288, endPoint x: 285, endPoint y: 291, distance: 123.0
click at [285, 291] on div "966550336714 واتساب" at bounding box center [231, 291] width 404 height 32
click at [1478, 83] on link "لوحة التحكم" at bounding box center [1472, 102] width 173 height 40
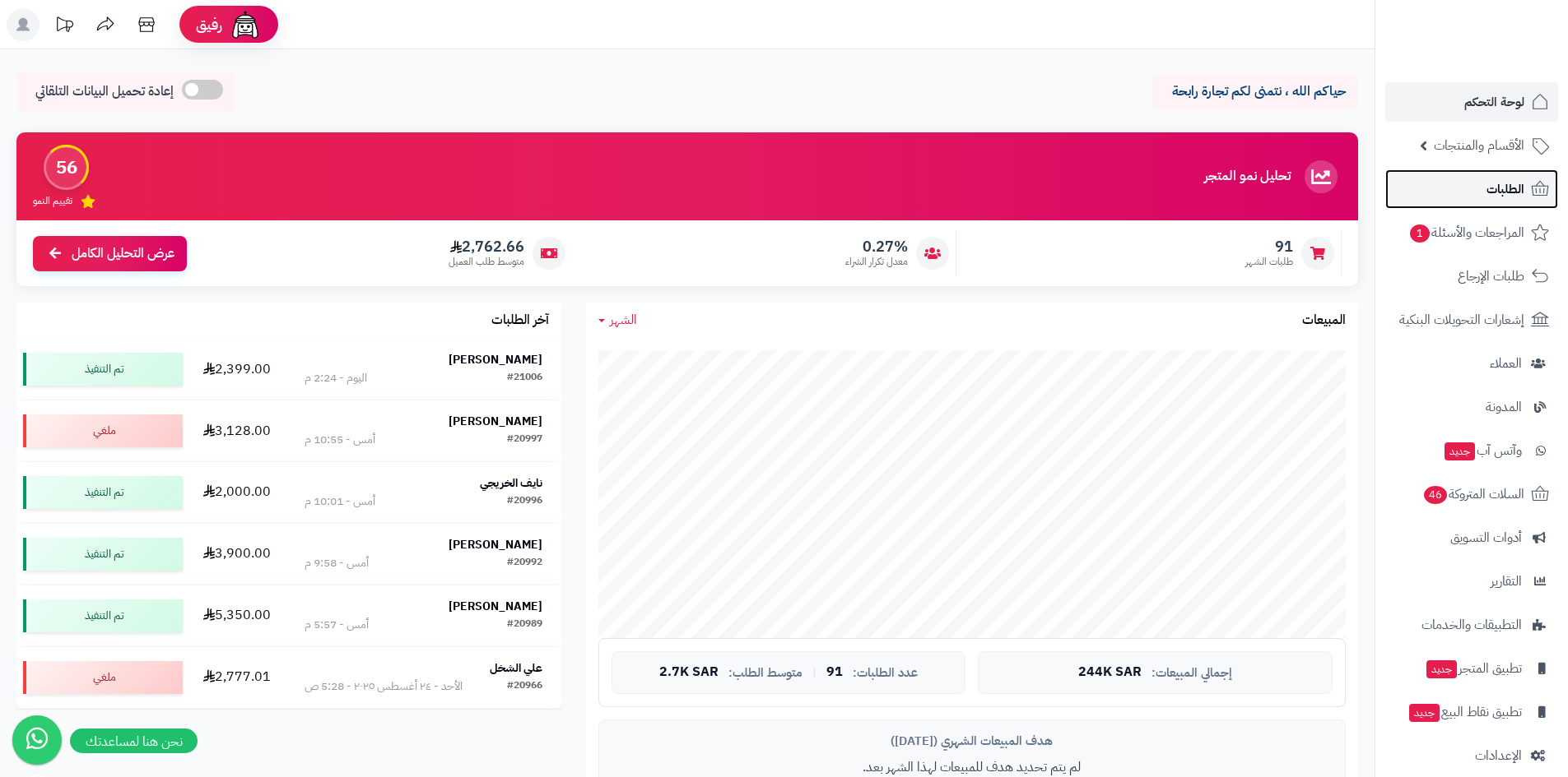
click at [1469, 198] on link "الطلبات" at bounding box center [1472, 189] width 173 height 40
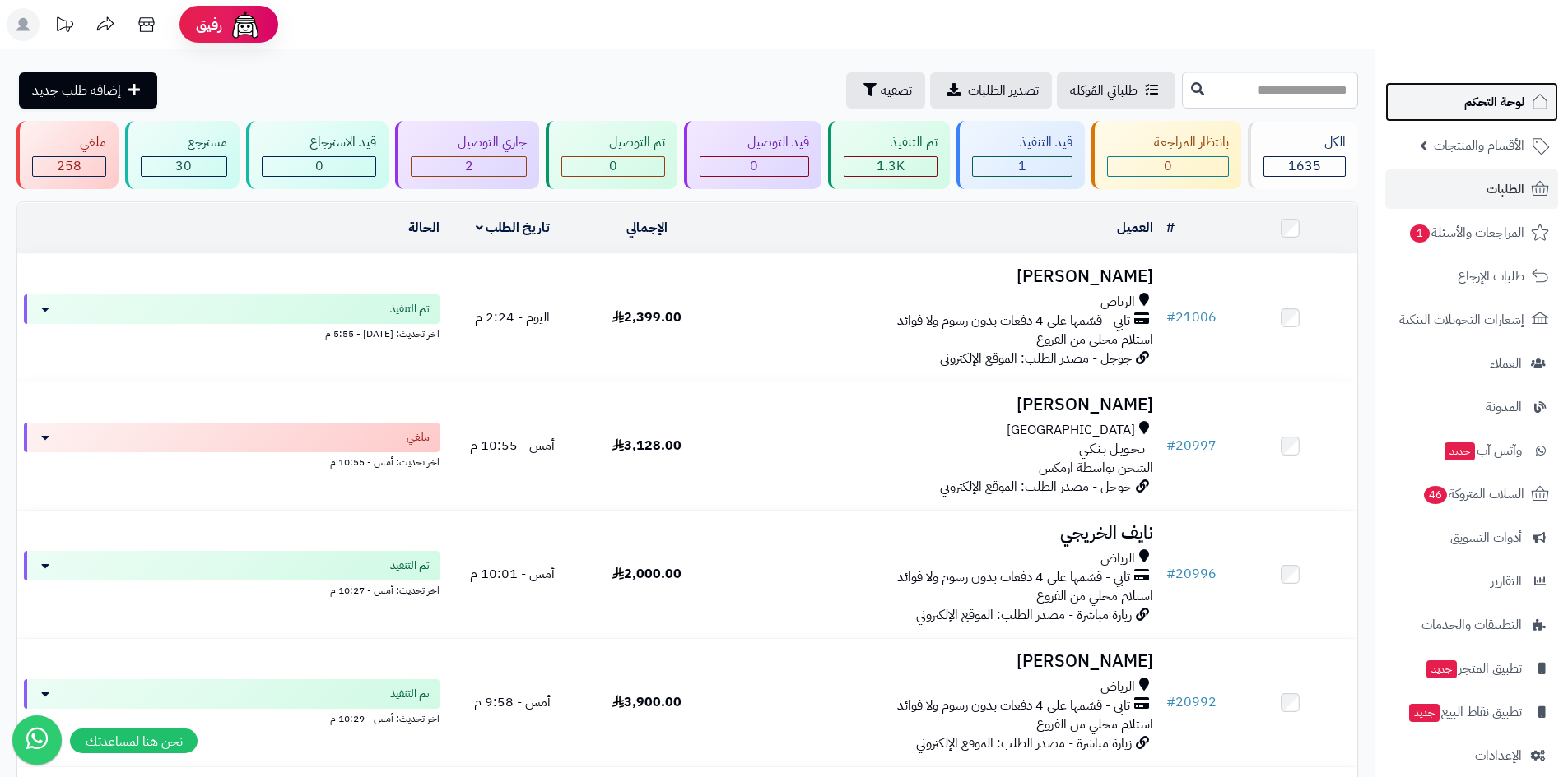
click at [1440, 87] on link "لوحة التحكم" at bounding box center [1472, 102] width 173 height 40
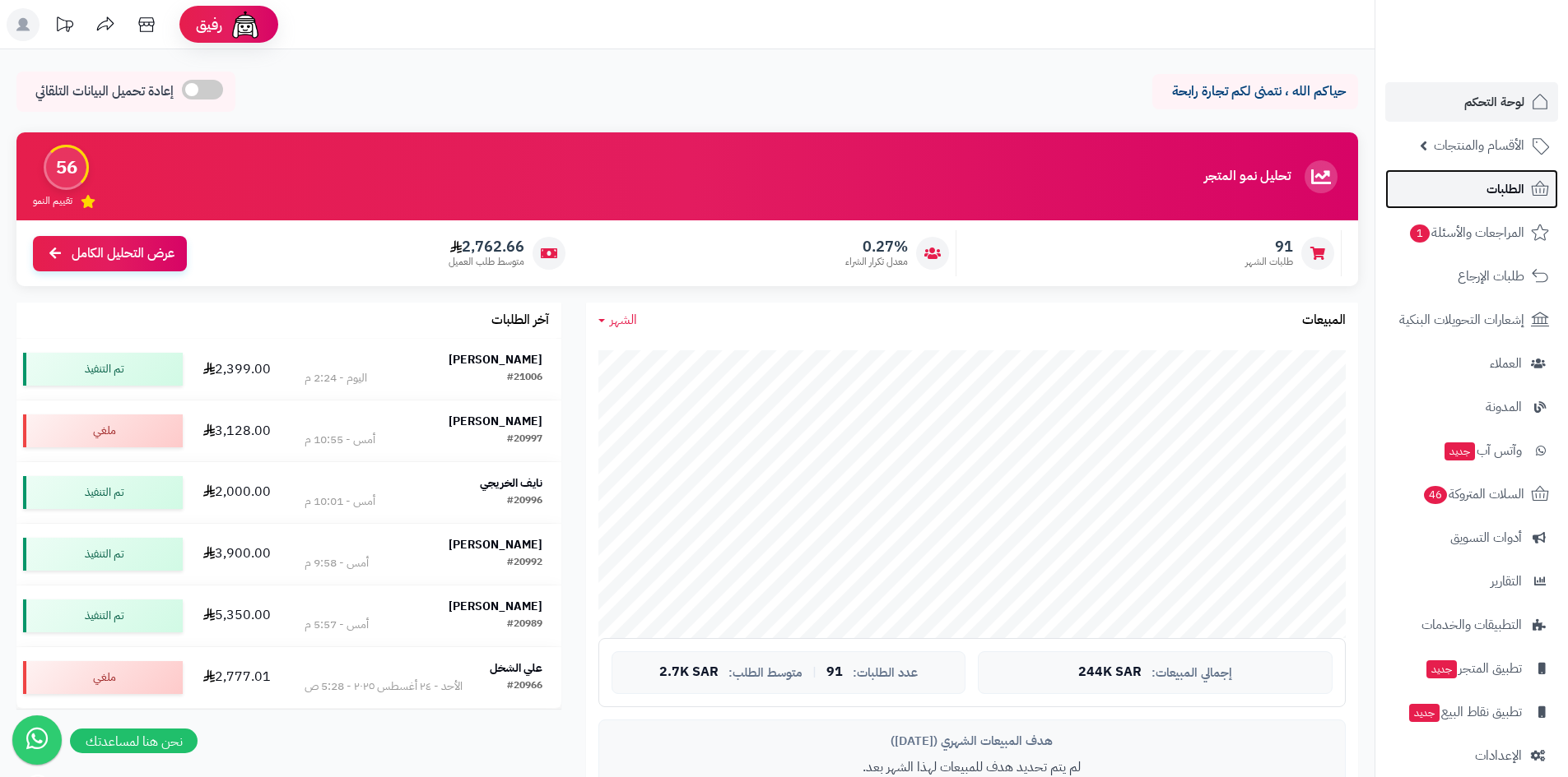
click at [1475, 192] on link "الطلبات" at bounding box center [1472, 189] width 173 height 40
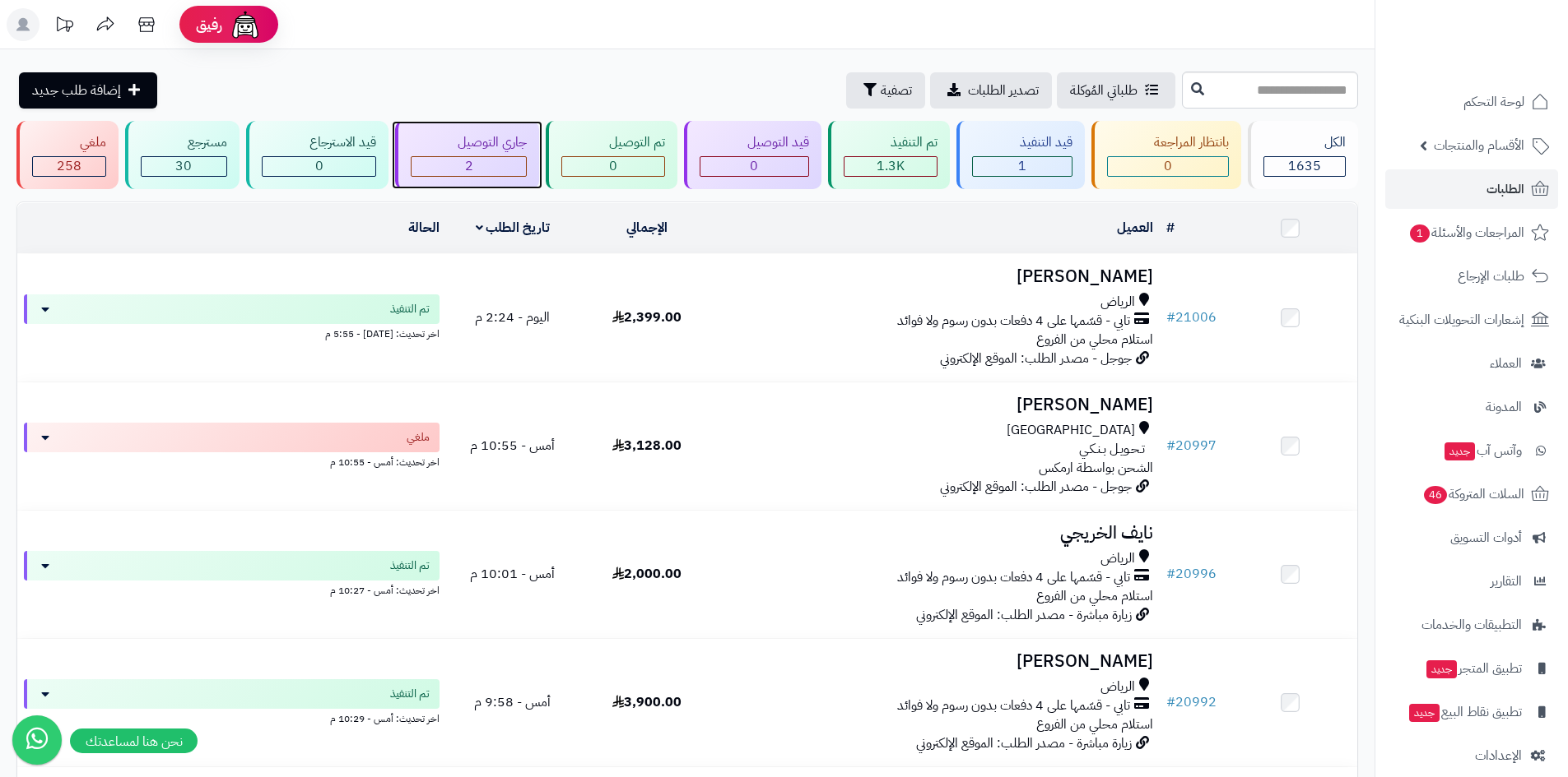
click at [469, 160] on span "2" at bounding box center [469, 166] width 8 height 20
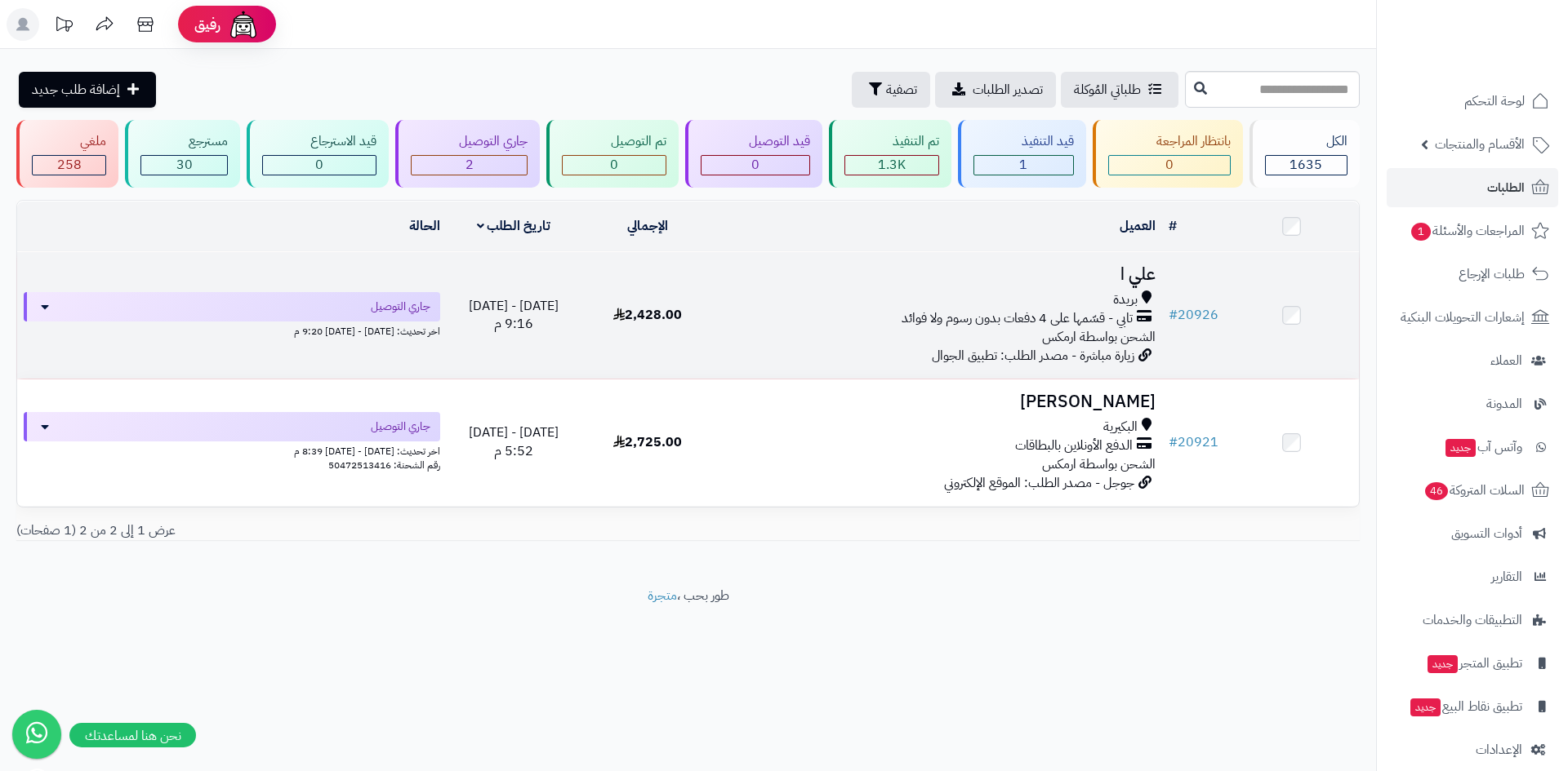
drag, startPoint x: 1138, startPoint y: 279, endPoint x: 1123, endPoint y: 283, distance: 15.5
click at [1138, 279] on h3 "علي ا" at bounding box center [939, 274] width 433 height 19
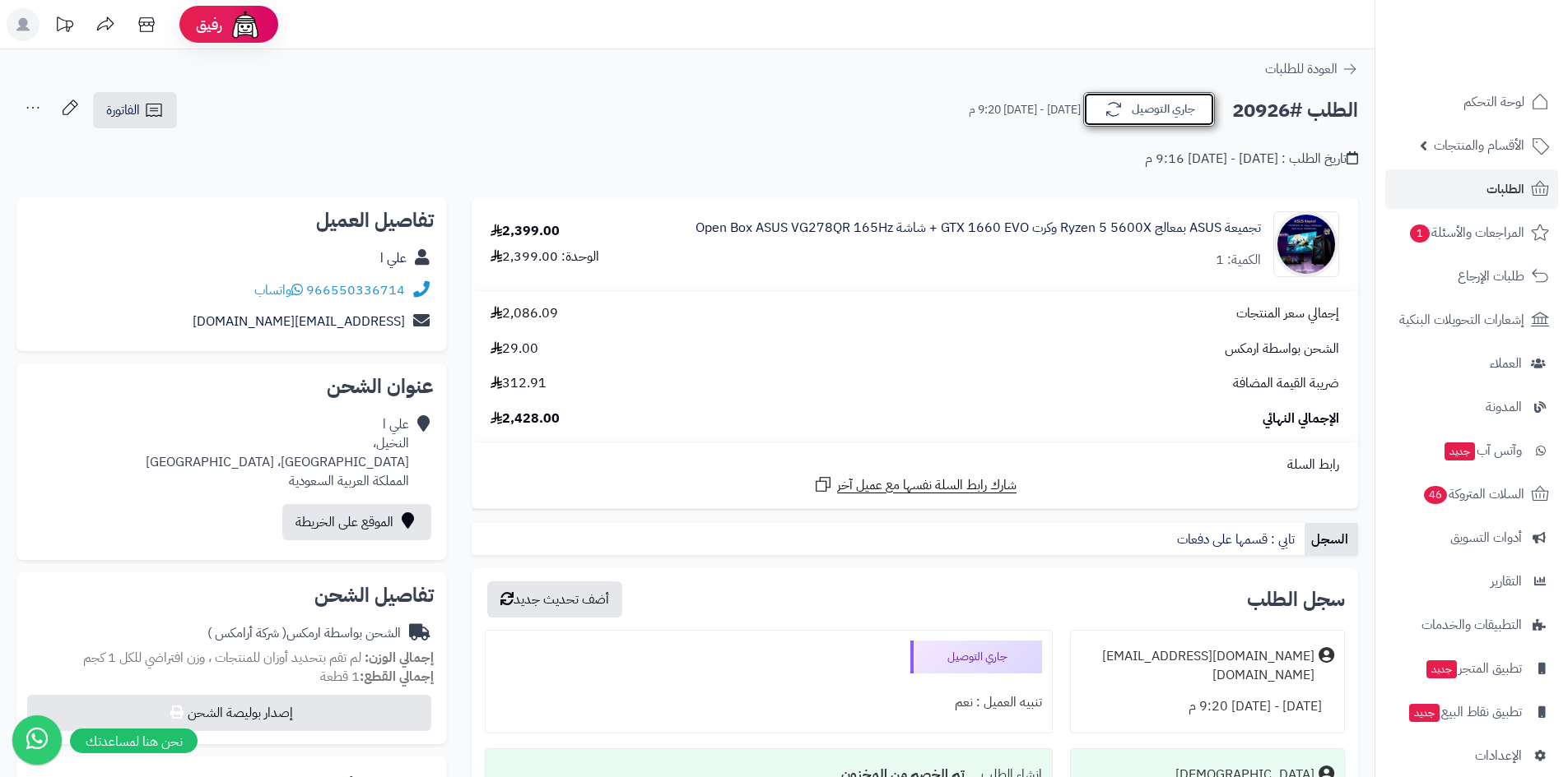
click at [1129, 121] on button "جاري التوصيل" at bounding box center [1149, 109] width 132 height 35
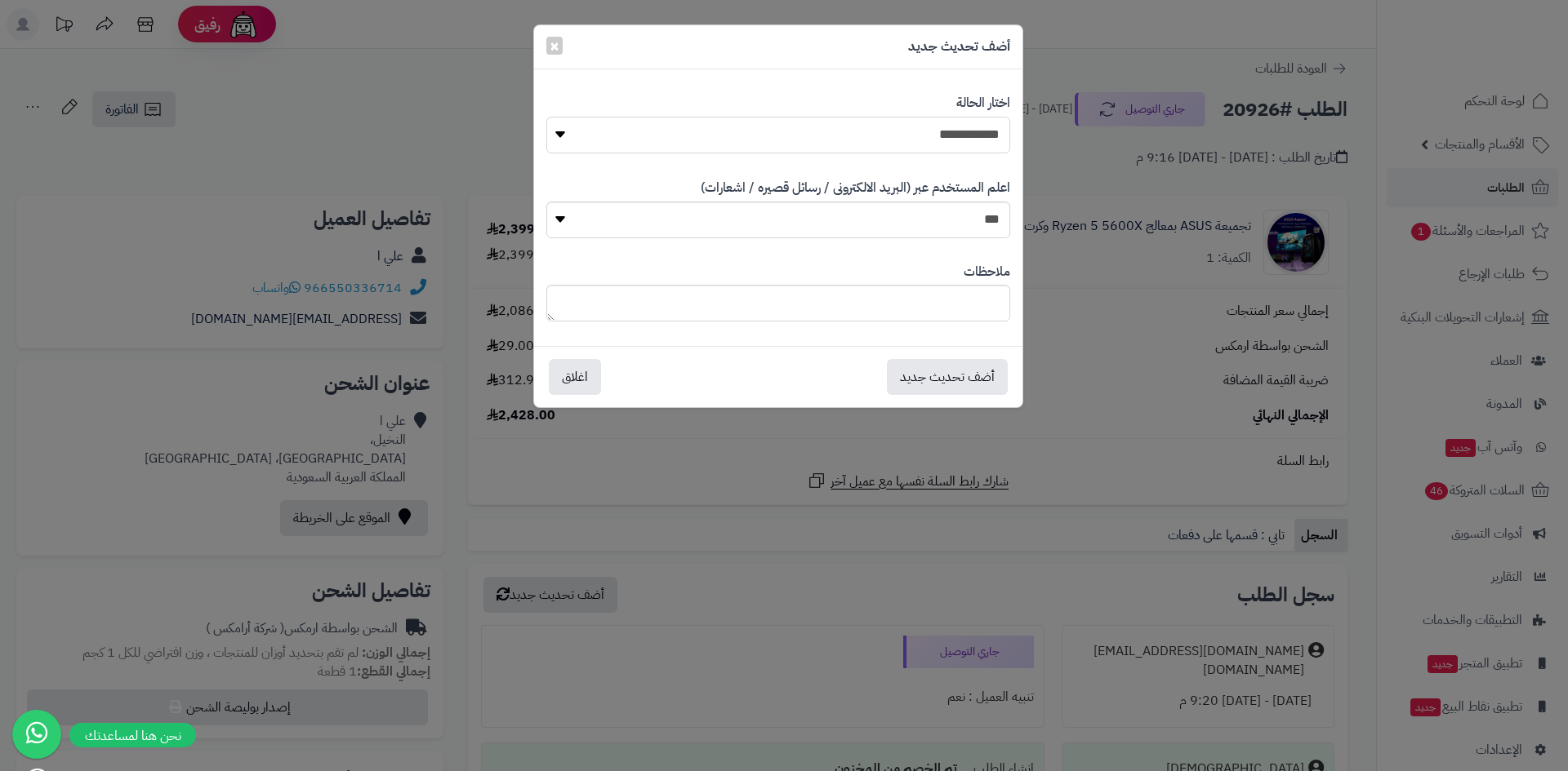
click at [910, 142] on select "**********" at bounding box center [778, 134] width 464 height 36
select select "*"
click at [546, 117] on select "**********" at bounding box center [778, 134] width 464 height 36
click at [964, 373] on button "أضف تحديث جديد" at bounding box center [947, 376] width 120 height 35
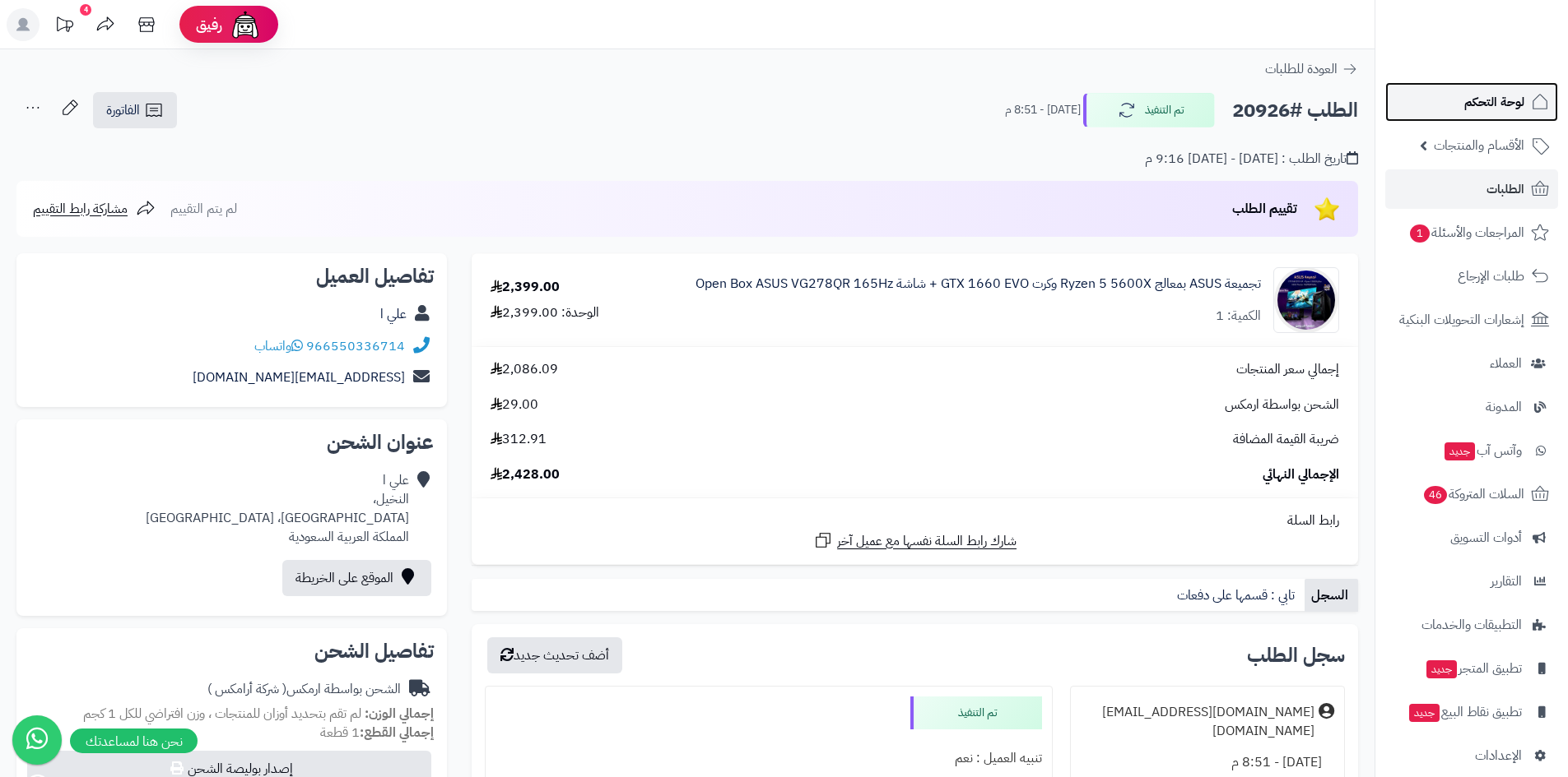
click at [1470, 94] on span "لوحة التحكم" at bounding box center [1495, 102] width 60 height 23
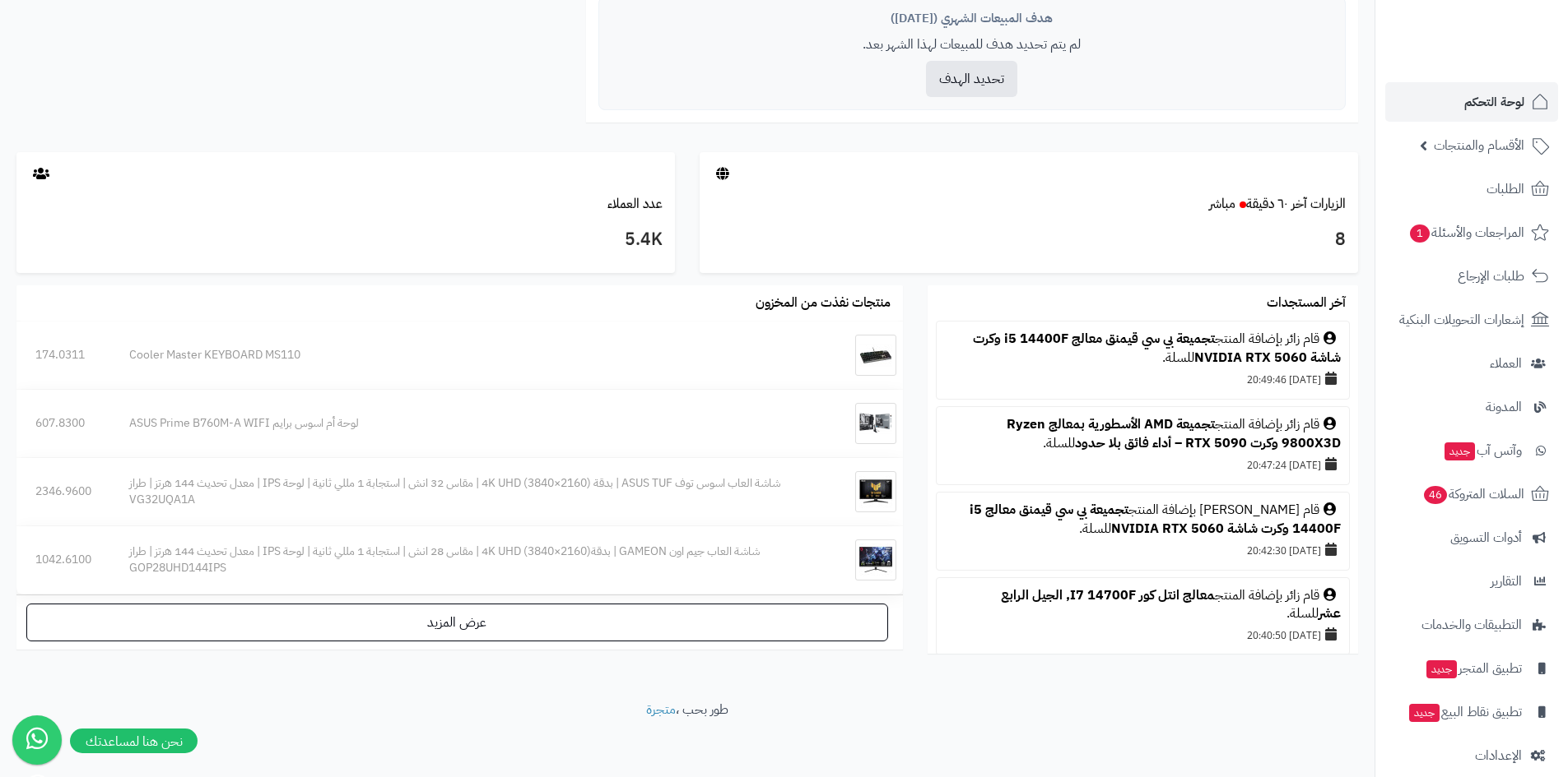
scroll to position [729, 0]
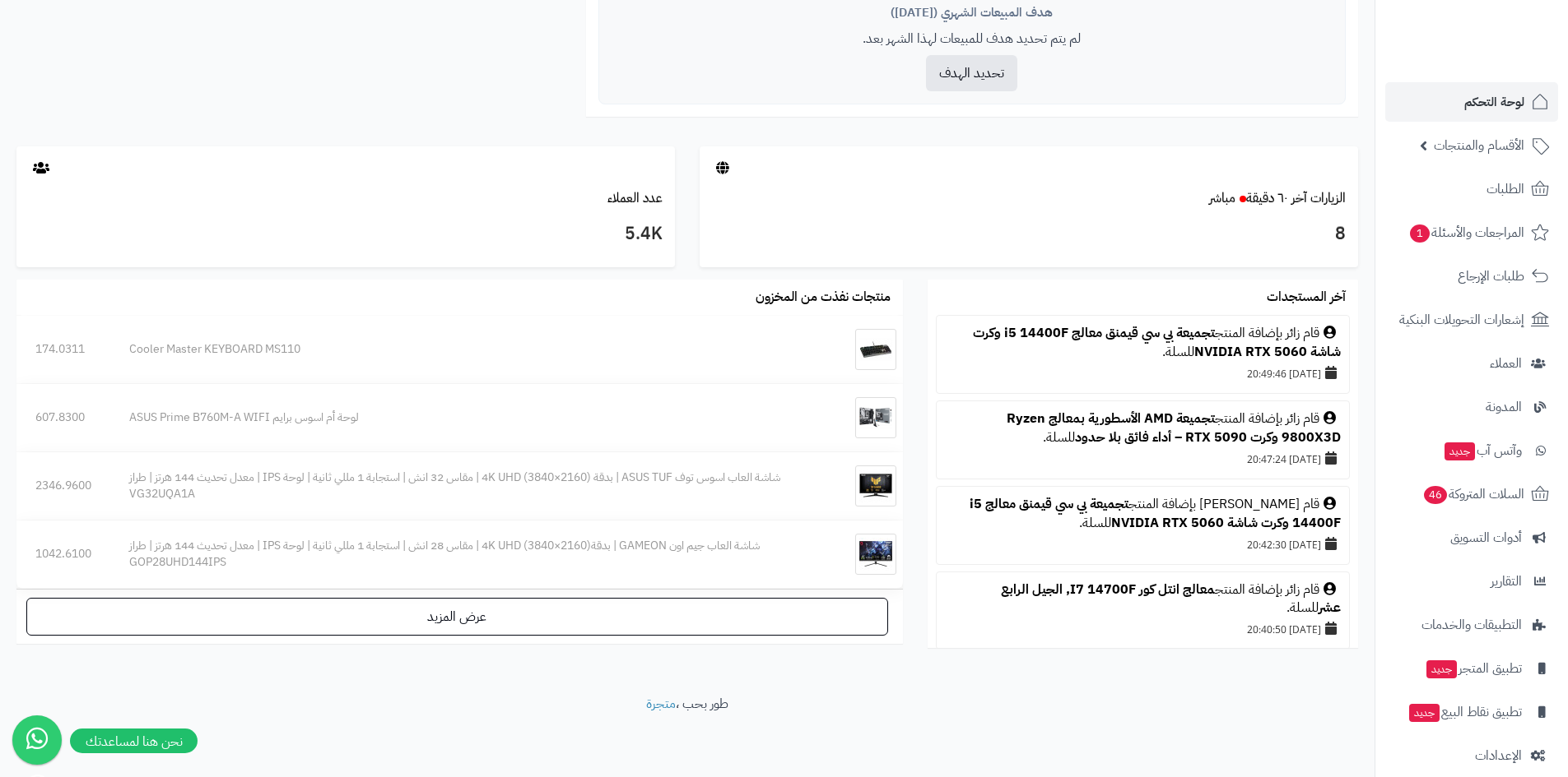
click at [1157, 510] on div "قام خالد الدوسري بإضافة المنتج تجميعة بي سي قيمنق معالج i5 14400F وكرت شاشة NVI…" at bounding box center [1143, 514] width 396 height 38
click at [1106, 499] on link "تجميعة بي سي قيمنق معالج i5 14400F وكرت شاشة NVIDIA RTX 5060" at bounding box center [1155, 514] width 371 height 39
click at [1494, 95] on span "لوحة التحكم" at bounding box center [1495, 102] width 60 height 23
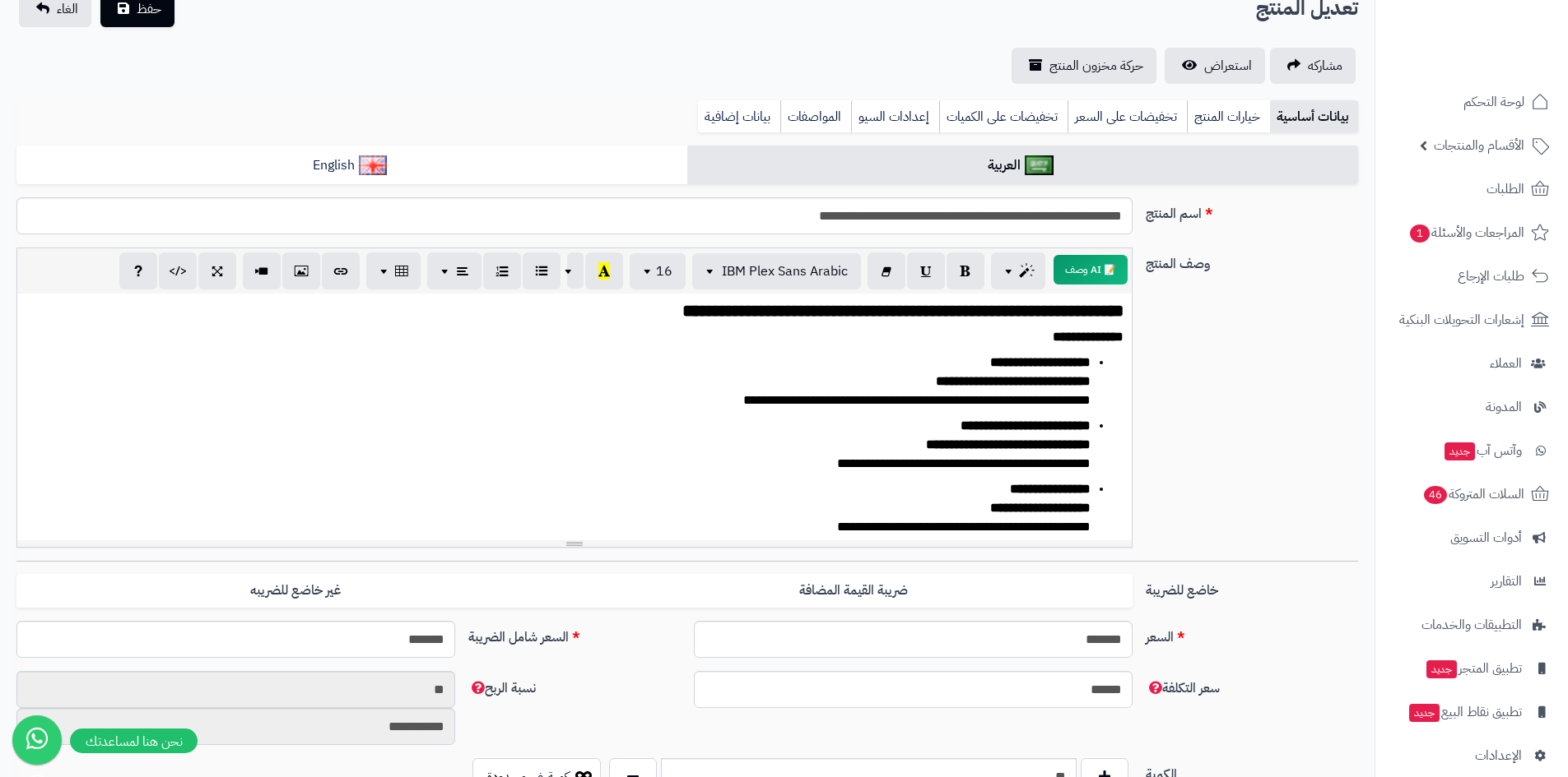
scroll to position [82, 0]
